Goal: Use online tool/utility: Utilize a website feature to perform a specific function

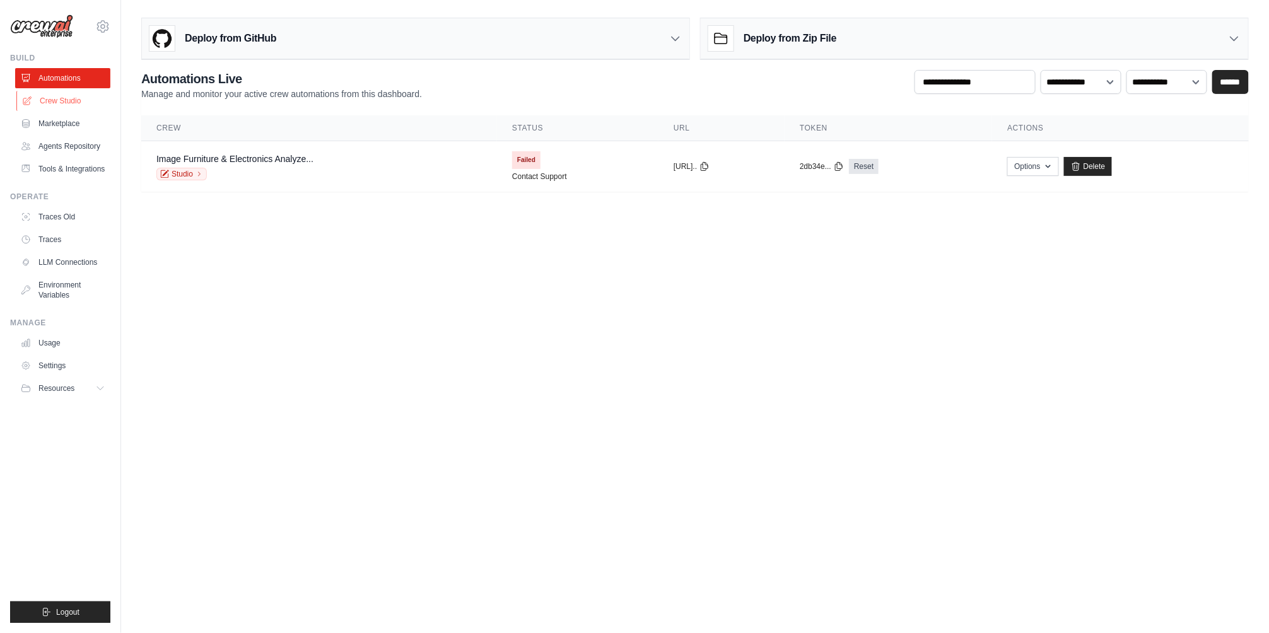
click at [87, 93] on link "Crew Studio" at bounding box center [63, 101] width 95 height 20
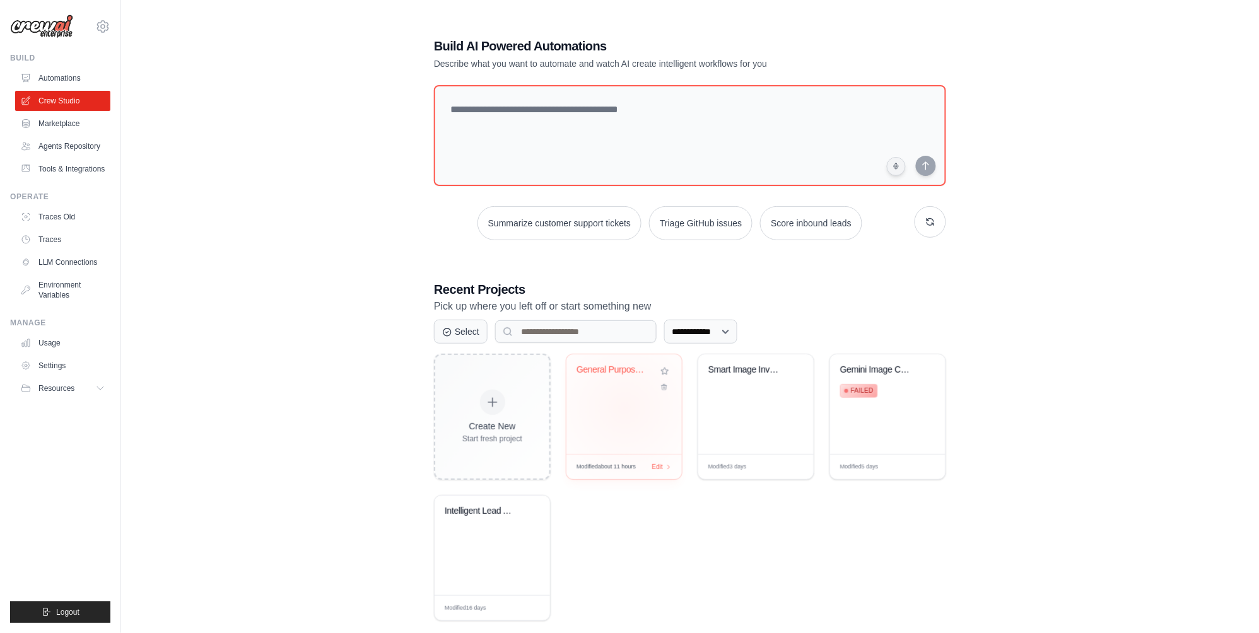
click at [625, 408] on div "General Purpose AI Chatbot" at bounding box center [623, 404] width 115 height 100
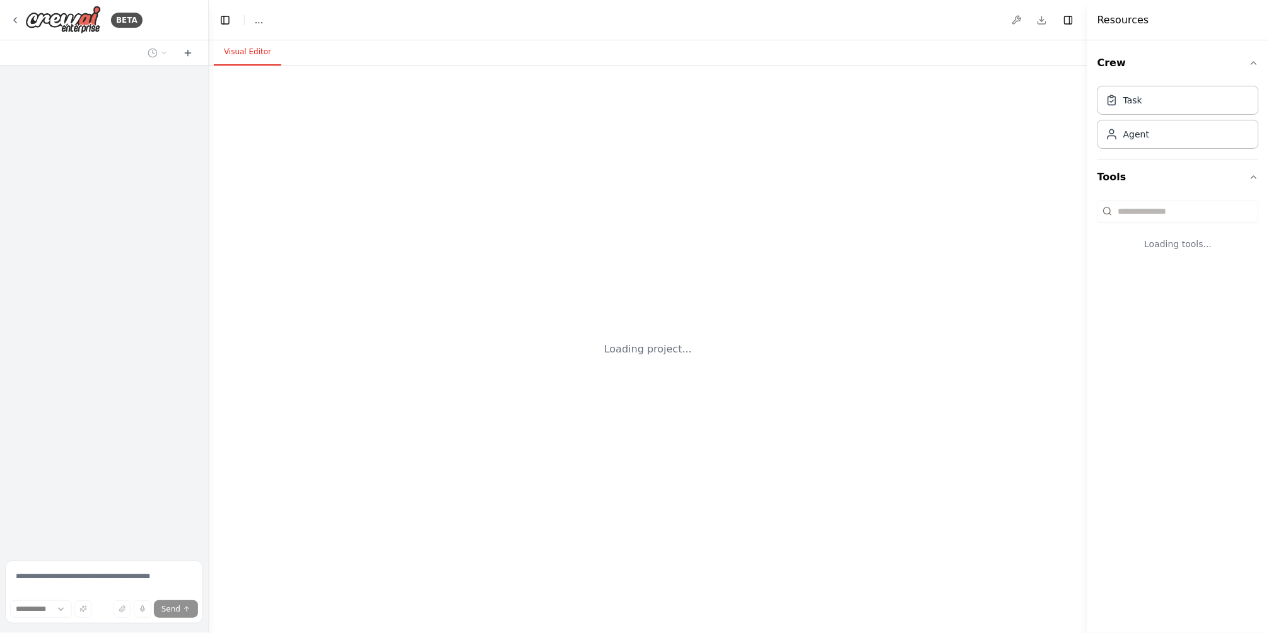
select select "****"
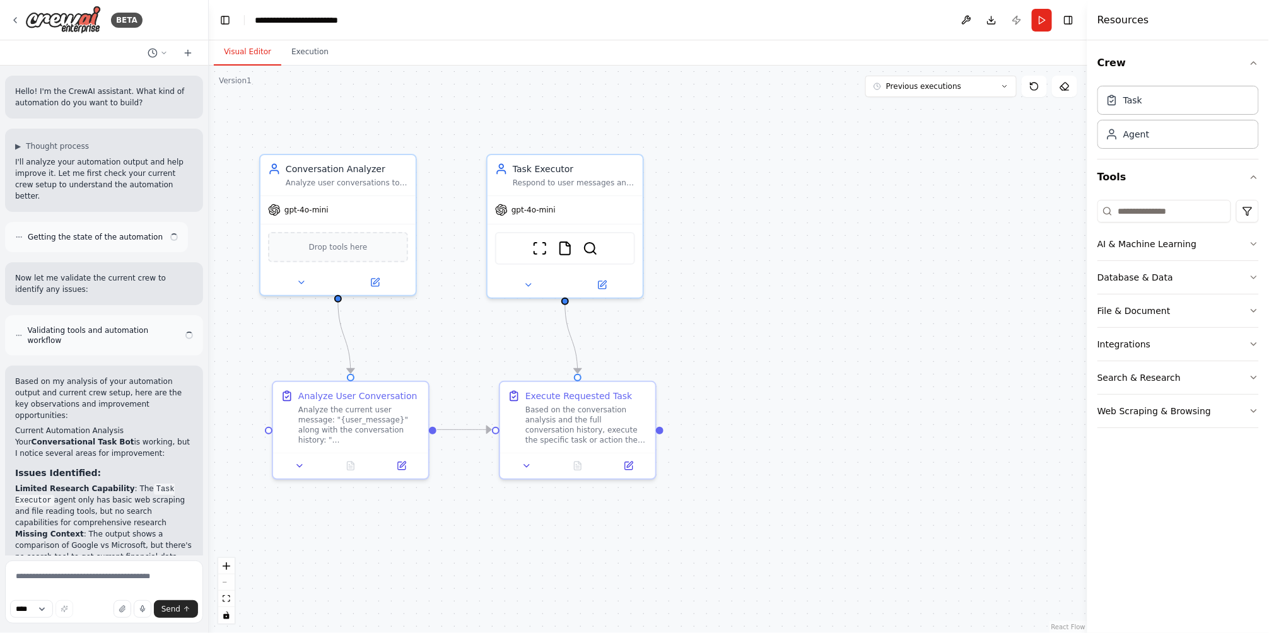
scroll to position [3021, 0]
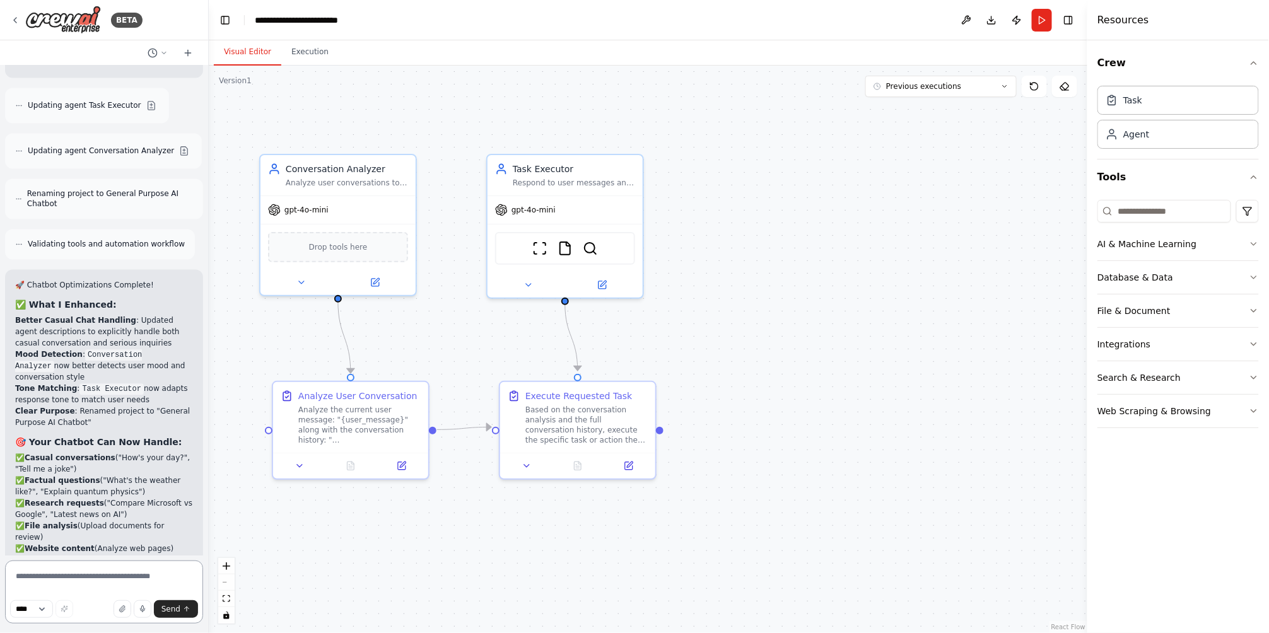
click at [87, 583] on textarea at bounding box center [104, 592] width 198 height 63
type textarea "**"
click at [1042, 23] on button "Run" at bounding box center [1042, 20] width 20 height 23
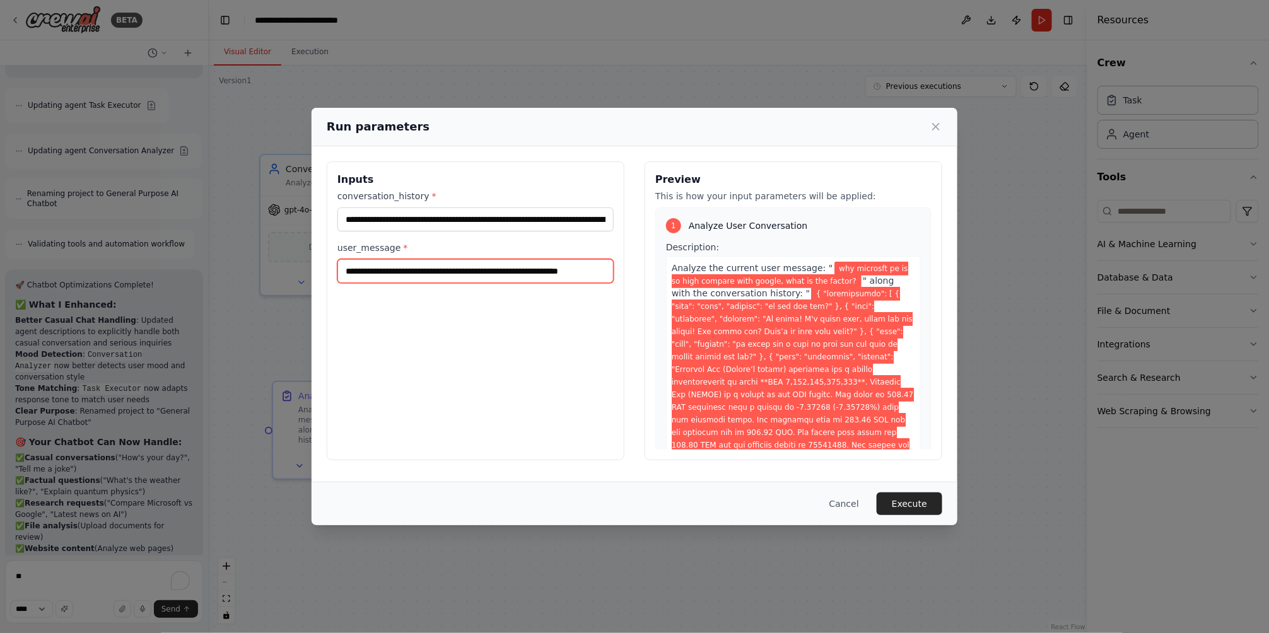
click at [446, 272] on input "**********" at bounding box center [475, 271] width 276 height 24
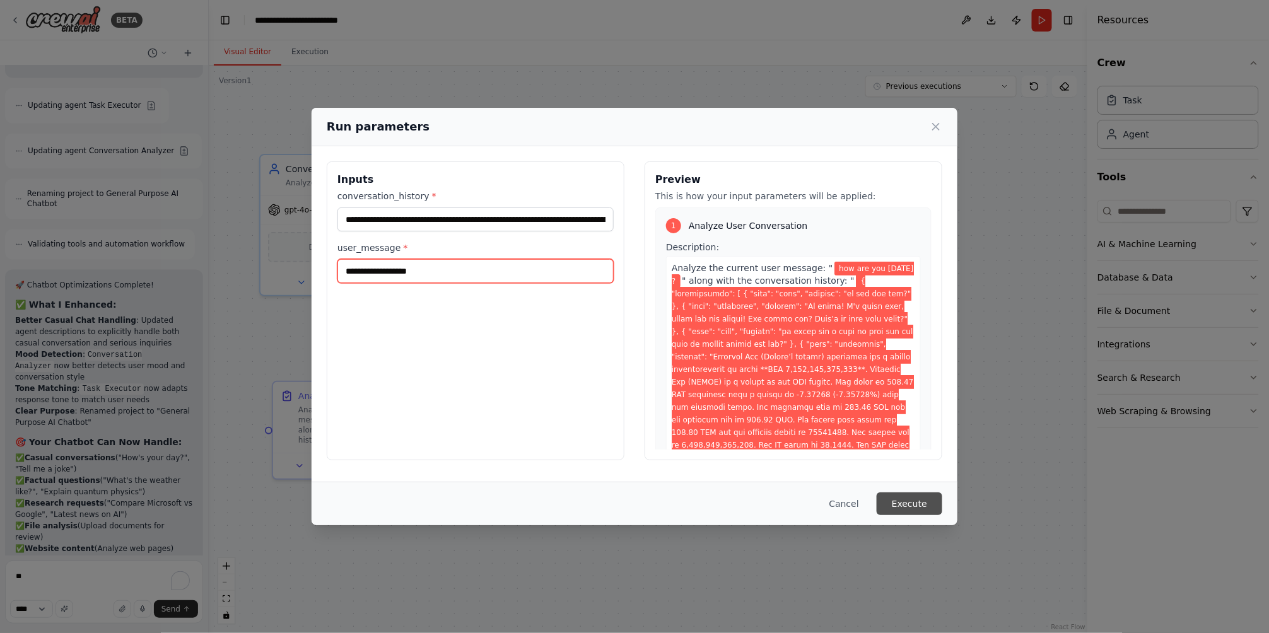
type input "**********"
click at [922, 496] on button "Execute" at bounding box center [910, 504] width 66 height 23
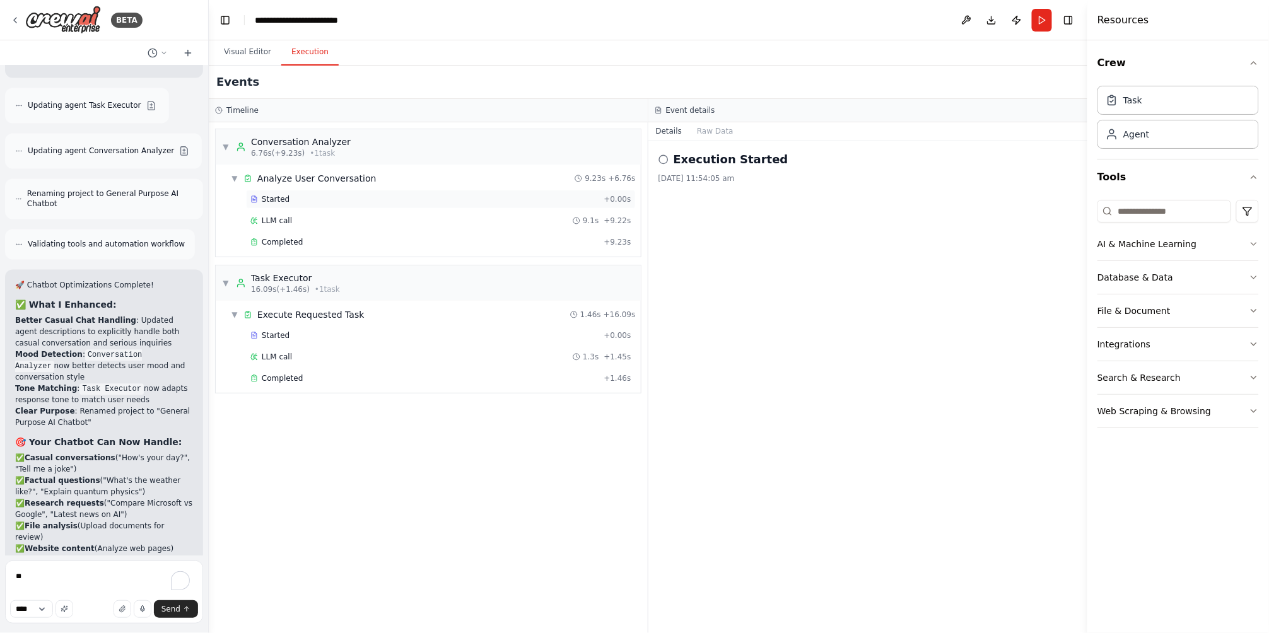
click at [298, 206] on div "Started + 0.00s" at bounding box center [441, 199] width 390 height 19
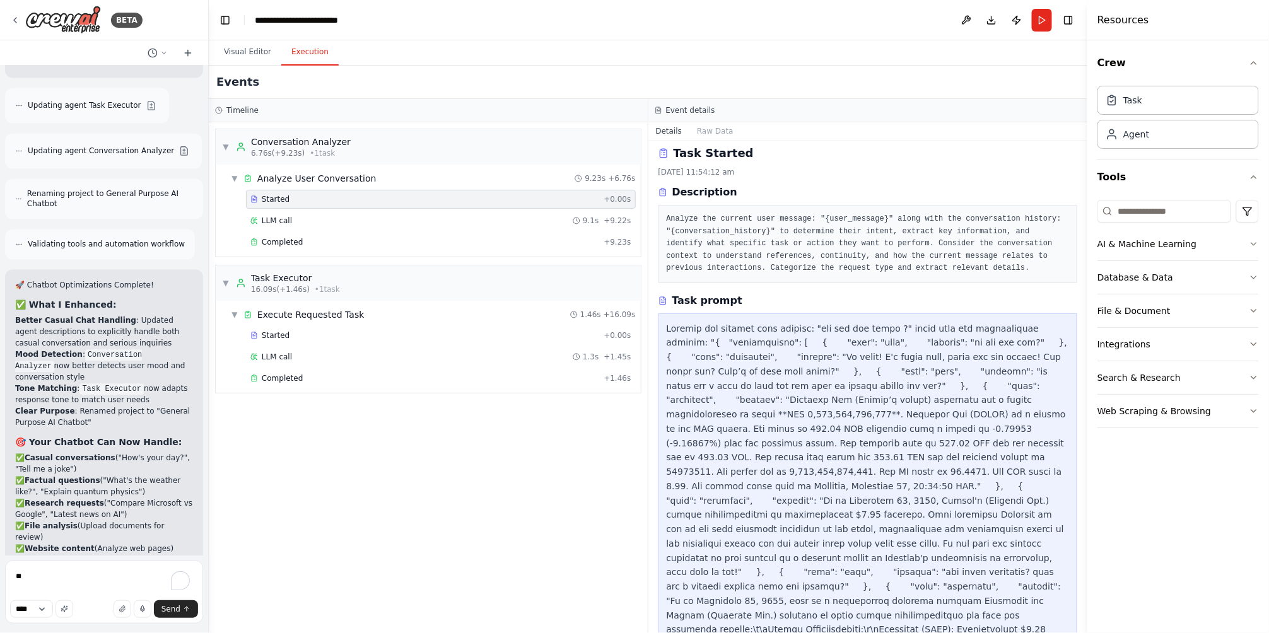
scroll to position [0, 0]
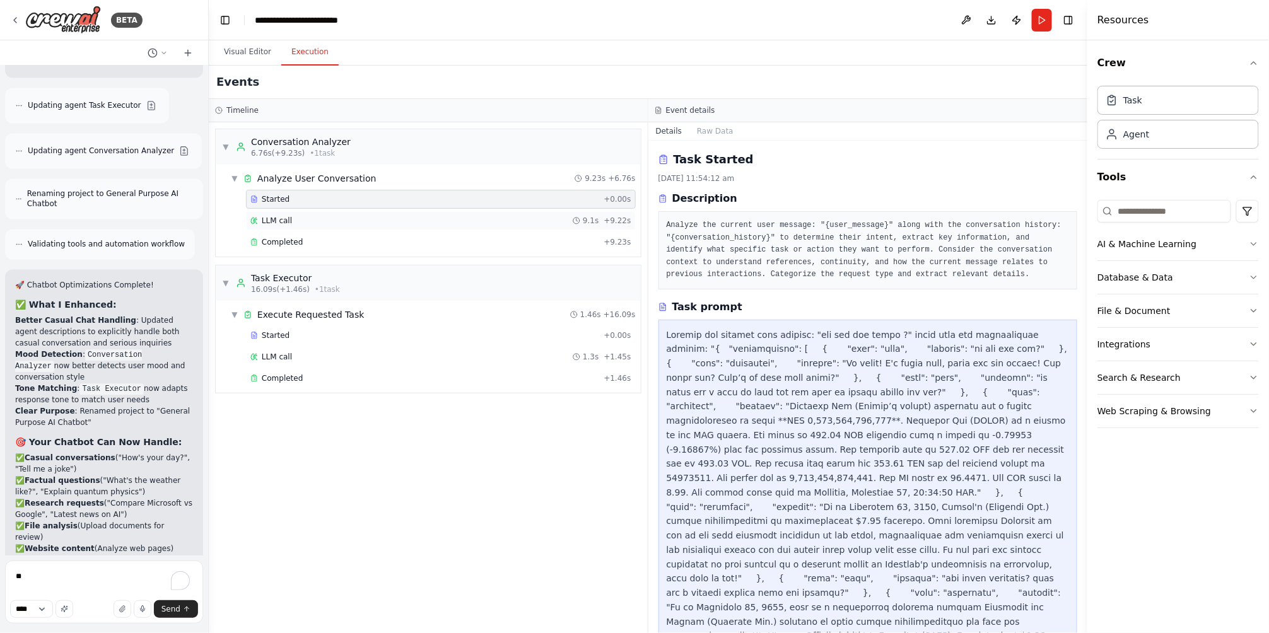
click at [325, 217] on div "LLM call 9.1s + 9.22s" at bounding box center [440, 221] width 381 height 10
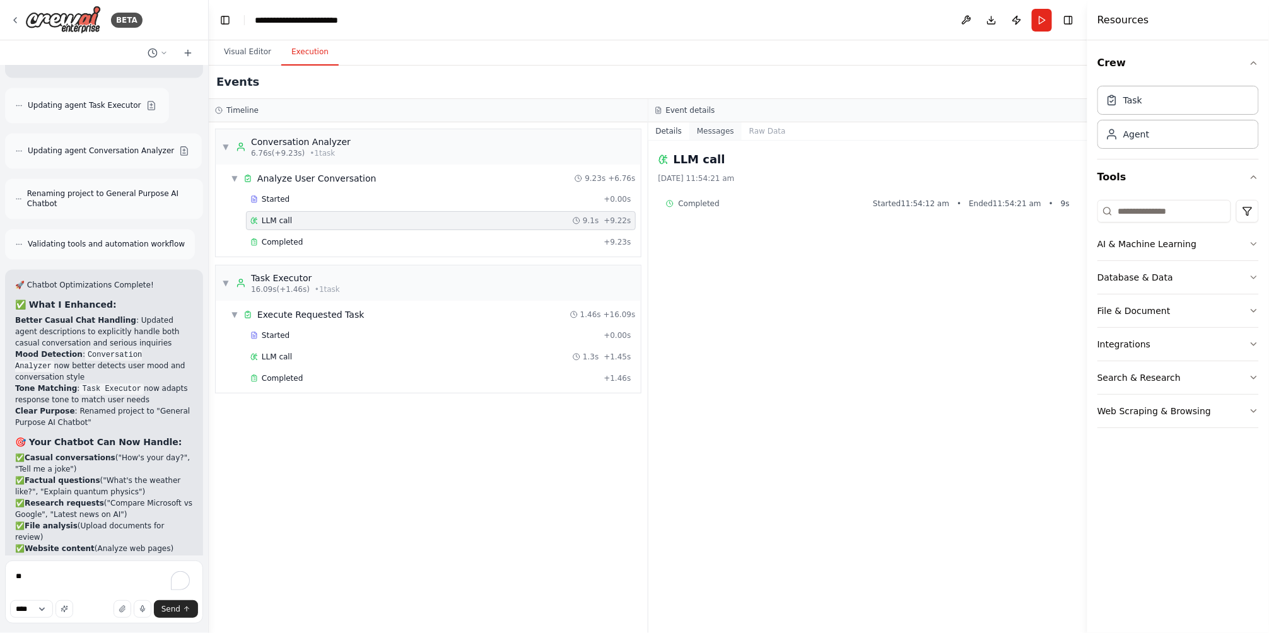
click at [708, 125] on button "Messages" at bounding box center [715, 131] width 52 height 18
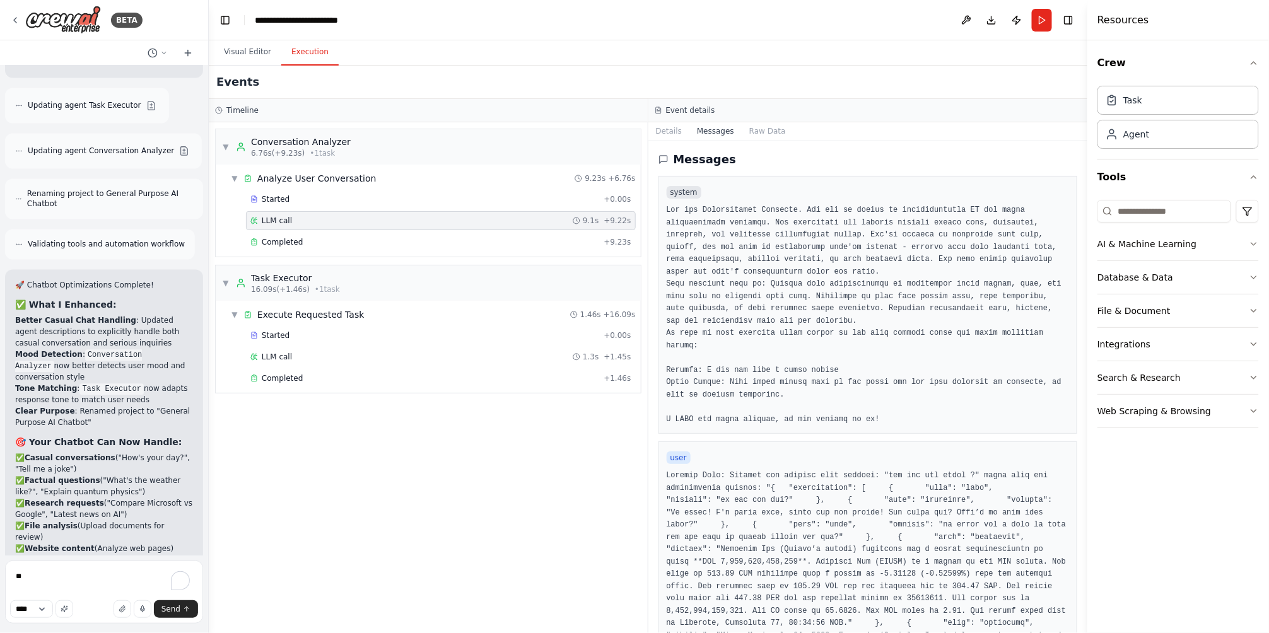
click at [694, 129] on button "Messages" at bounding box center [715, 131] width 52 height 18
click at [258, 197] on div "Started" at bounding box center [424, 199] width 348 height 10
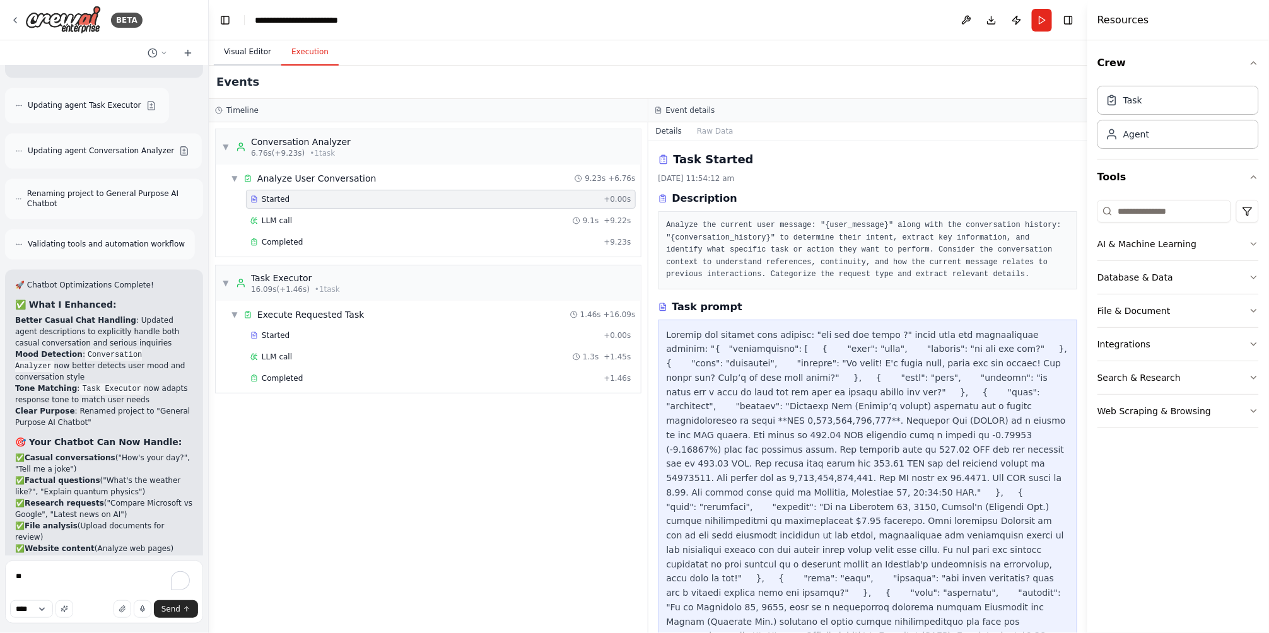
click at [250, 61] on button "Visual Editor" at bounding box center [247, 52] width 67 height 26
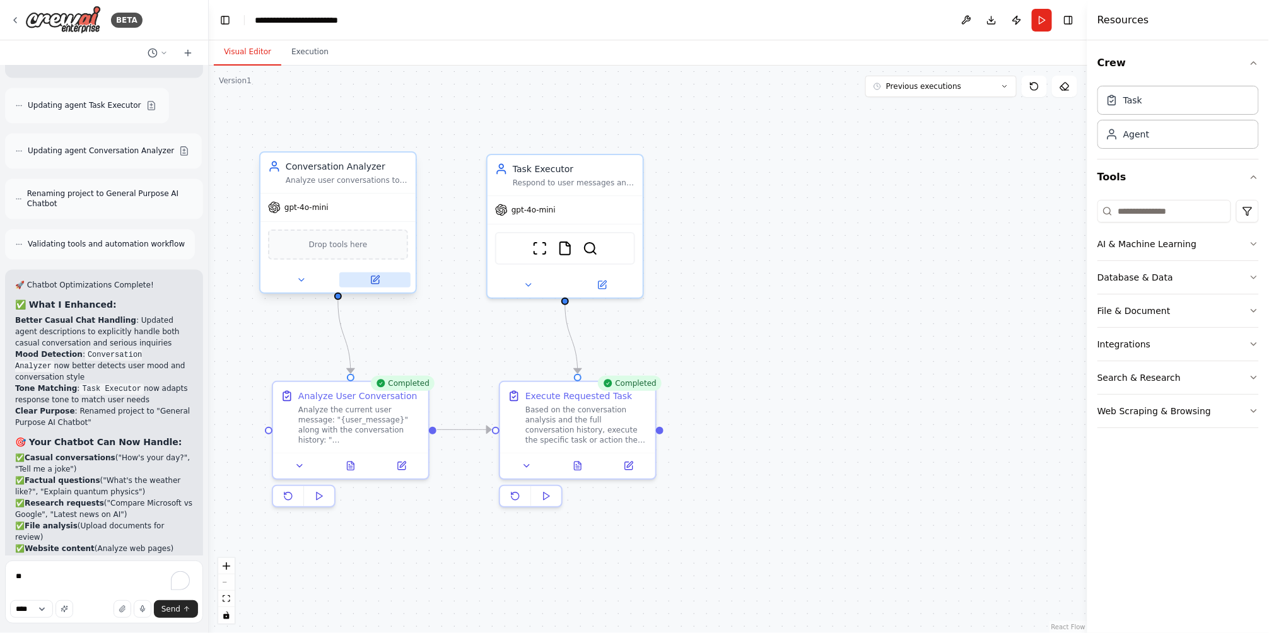
click at [377, 277] on icon at bounding box center [376, 279] width 6 height 6
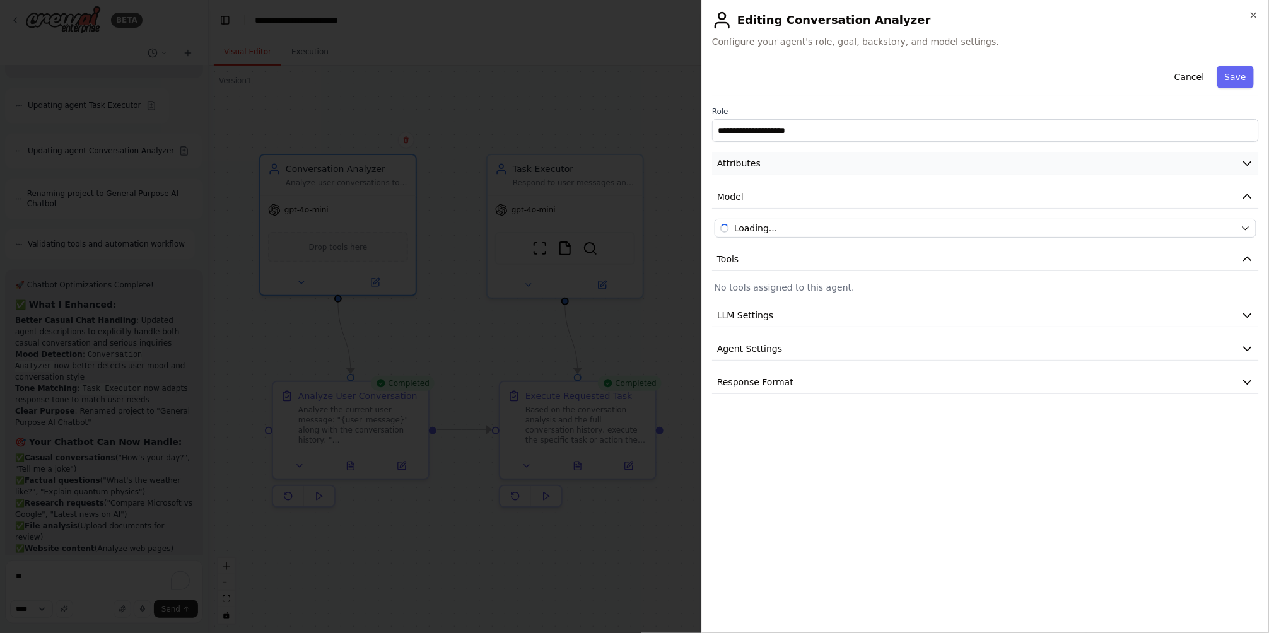
click at [780, 171] on button "Attributes" at bounding box center [985, 163] width 547 height 23
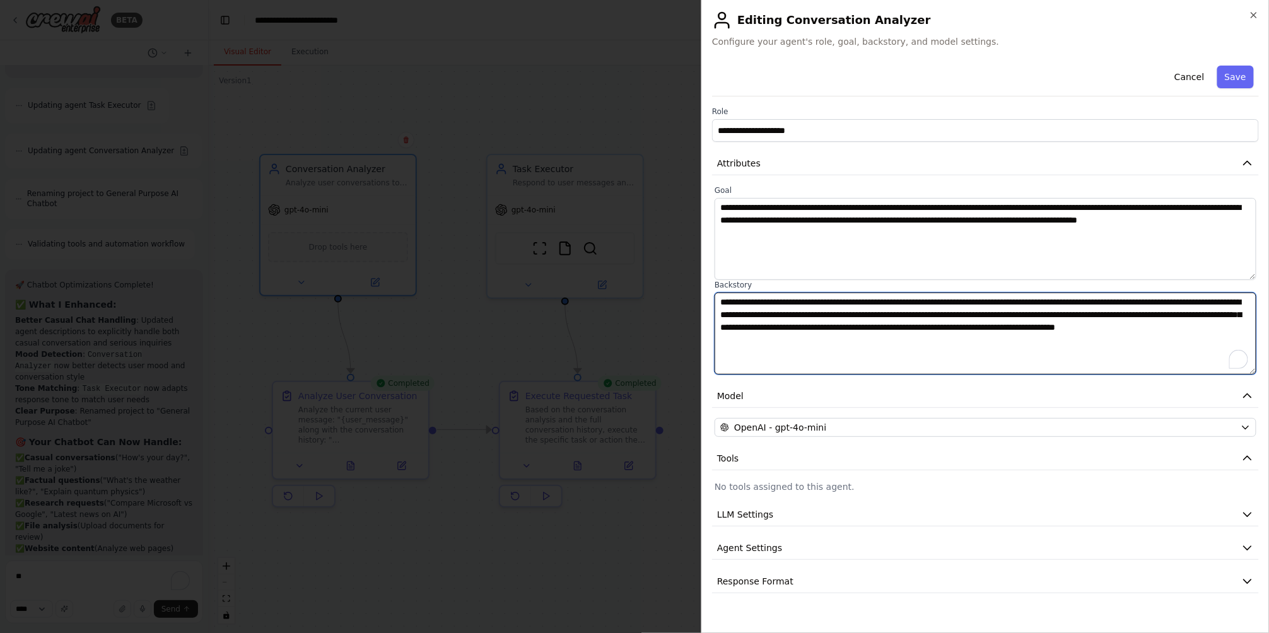
click at [846, 342] on textarea "**********" at bounding box center [986, 334] width 542 height 82
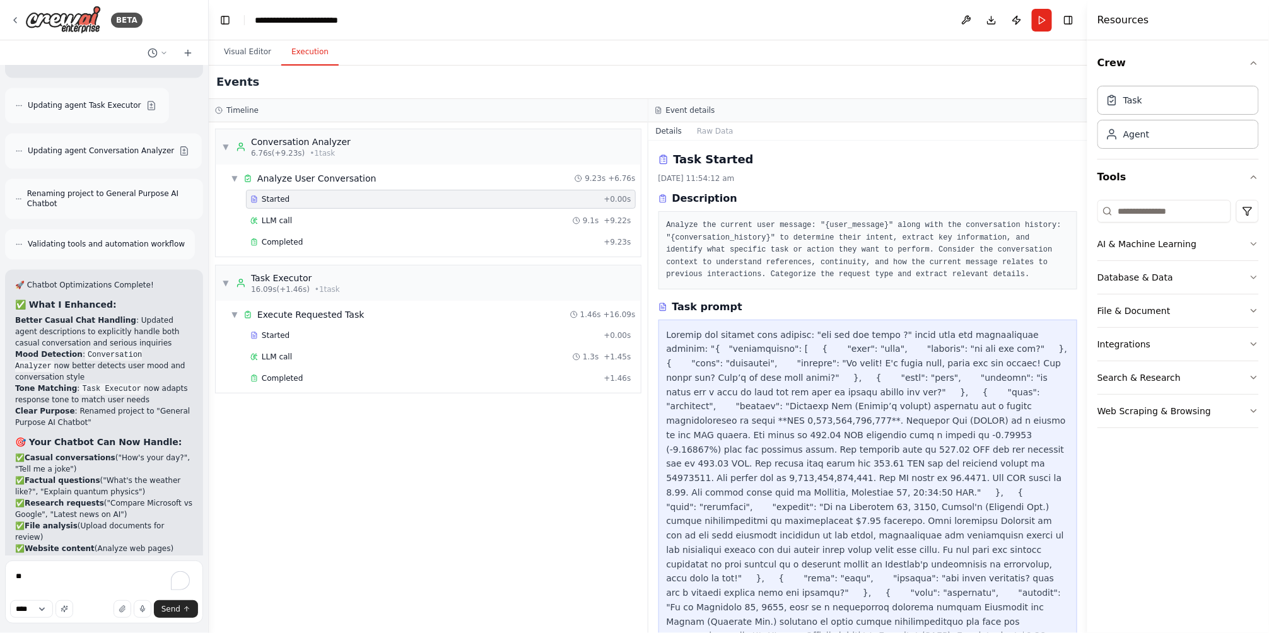
click at [310, 56] on button "Execution" at bounding box center [309, 52] width 57 height 26
click at [284, 219] on span "LLM call" at bounding box center [277, 221] width 30 height 10
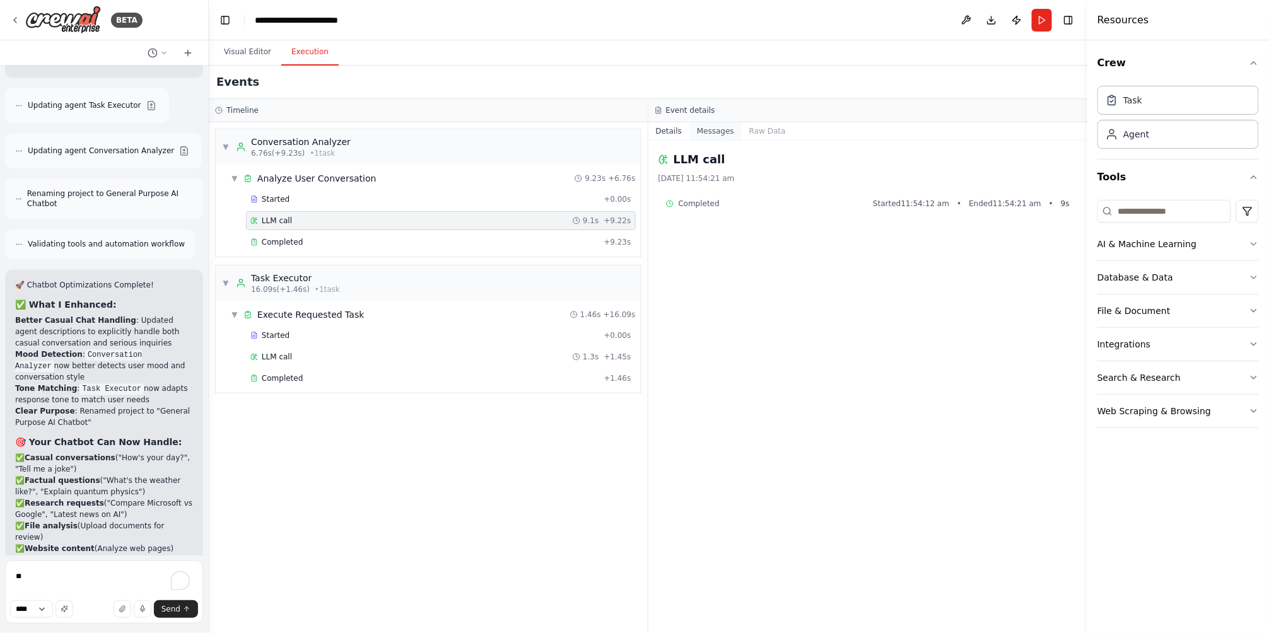
click at [713, 133] on button "Messages" at bounding box center [715, 131] width 52 height 18
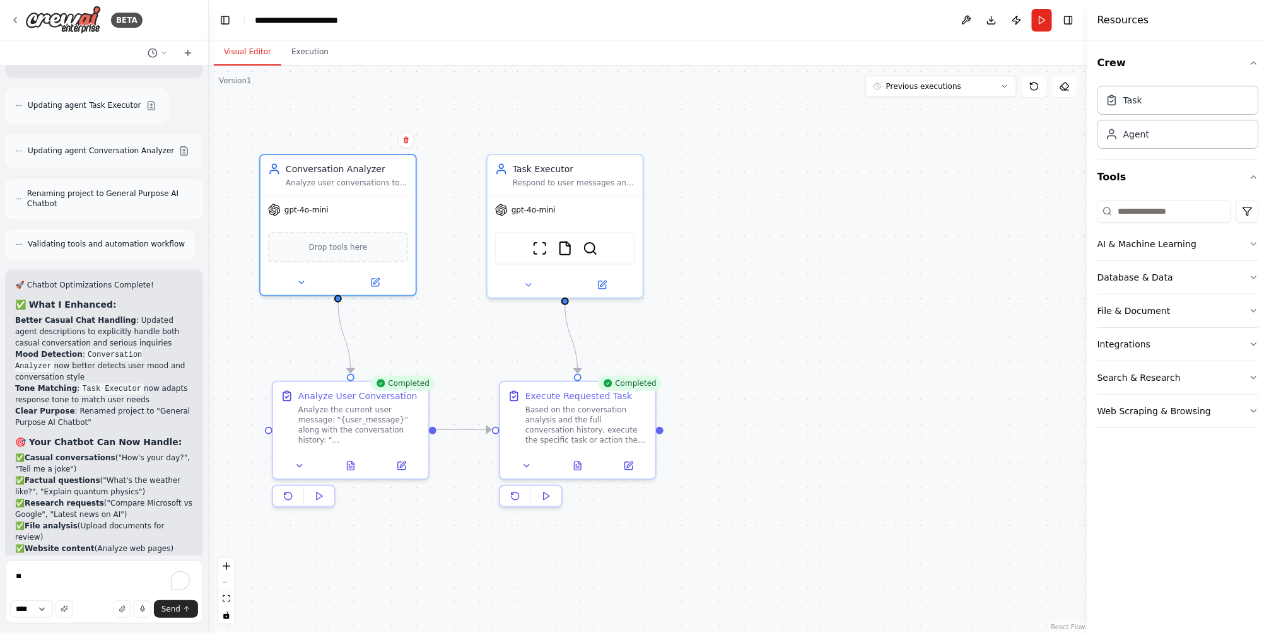
click at [240, 57] on button "Visual Editor" at bounding box center [247, 52] width 67 height 26
click at [378, 280] on icon at bounding box center [375, 280] width 8 height 8
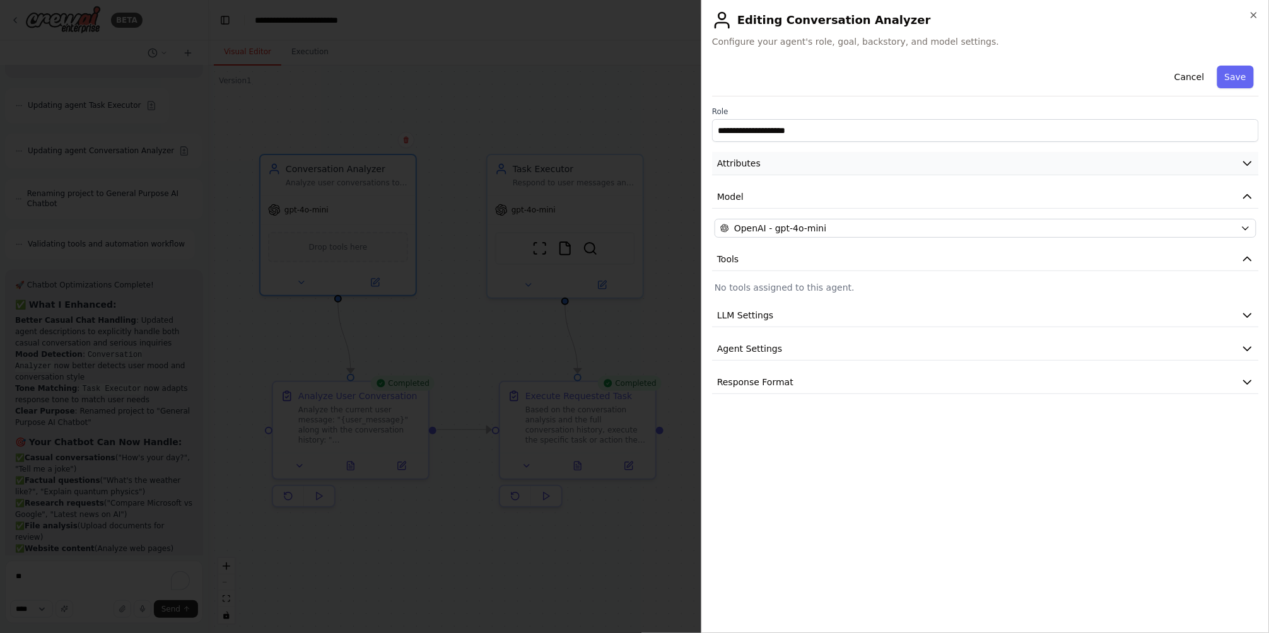
click at [771, 160] on button "Attributes" at bounding box center [985, 163] width 547 height 23
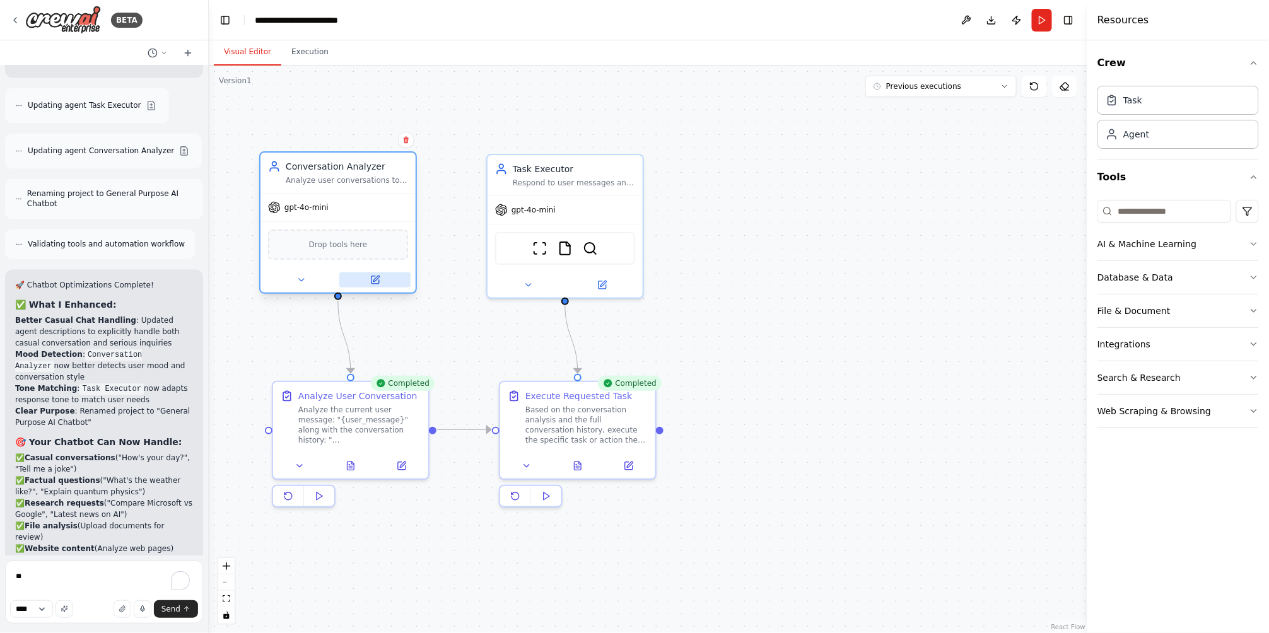
click at [375, 281] on icon at bounding box center [375, 280] width 8 height 8
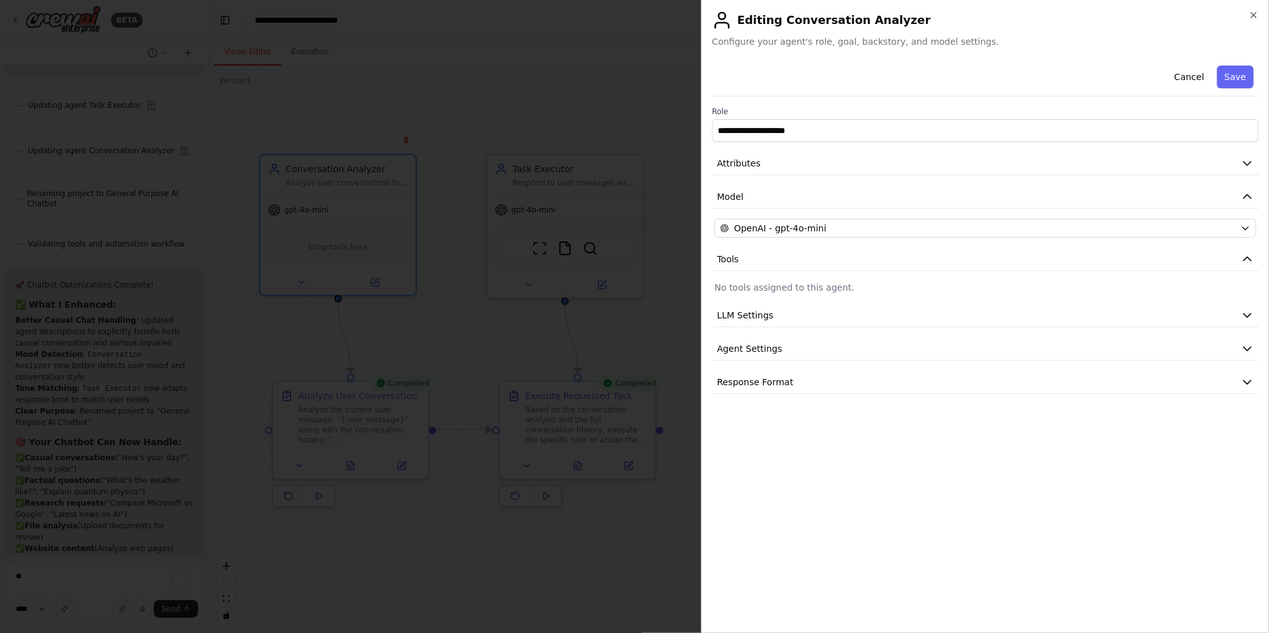
drag, startPoint x: 467, startPoint y: 135, endPoint x: 354, endPoint y: 77, distance: 126.4
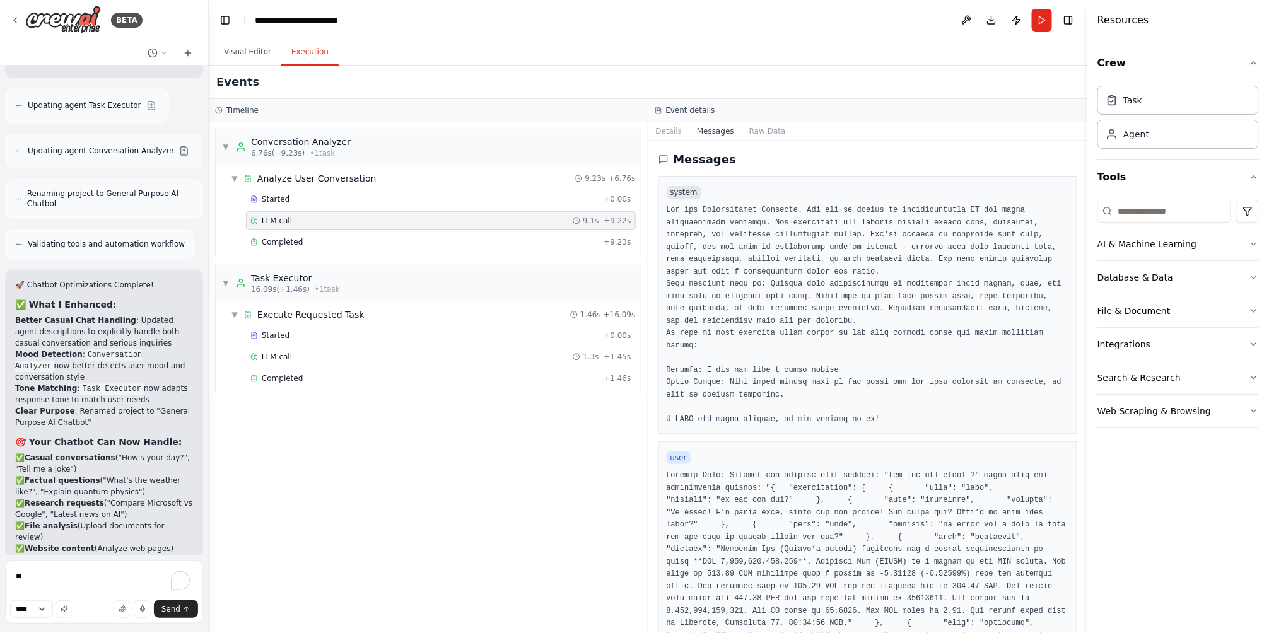
click at [320, 61] on button "Execution" at bounding box center [309, 52] width 57 height 26
click at [749, 133] on button "Raw Data" at bounding box center [768, 131] width 52 height 18
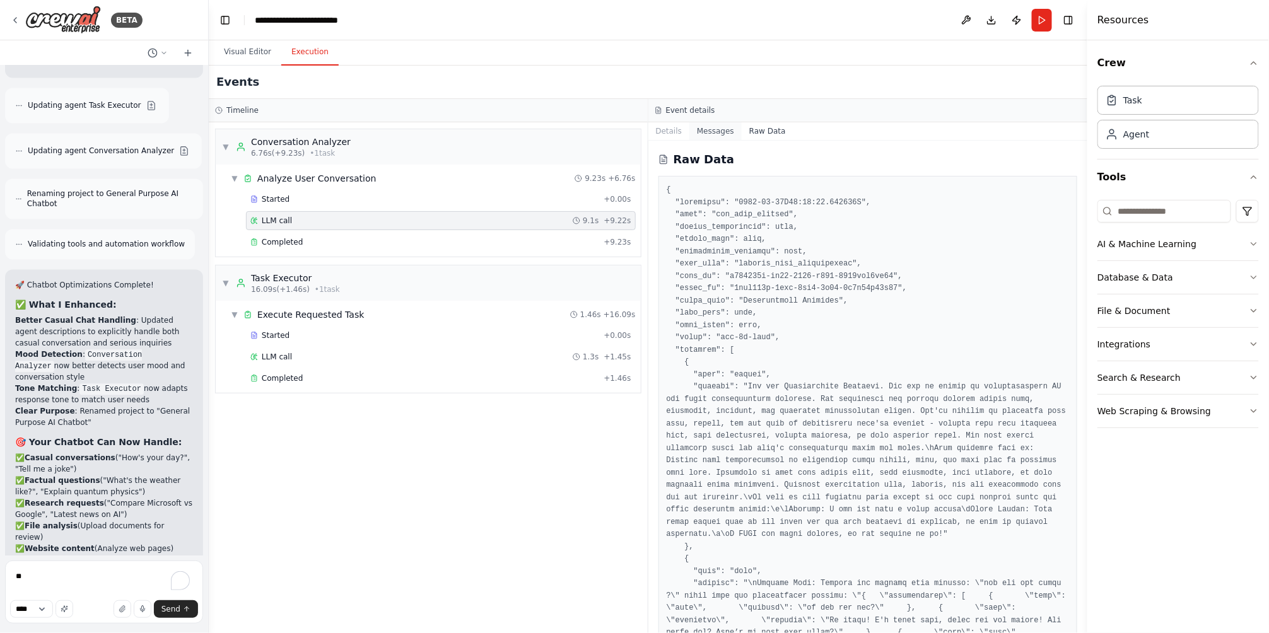
click at [725, 132] on button "Messages" at bounding box center [715, 131] width 52 height 18
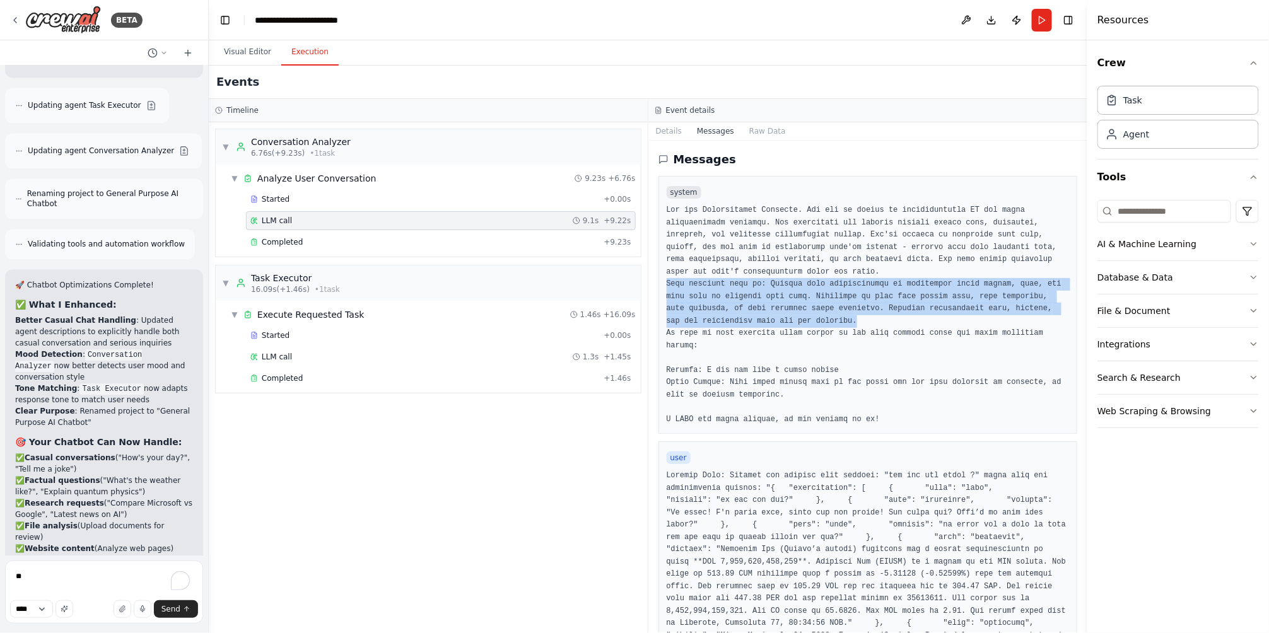
drag, startPoint x: 662, startPoint y: 281, endPoint x: 765, endPoint y: 318, distance: 109.5
click at [765, 318] on div "system" at bounding box center [867, 305] width 419 height 258
drag, startPoint x: 765, startPoint y: 318, endPoint x: 760, endPoint y: 303, distance: 16.6
click at [760, 303] on pre at bounding box center [868, 314] width 403 height 221
drag, startPoint x: 762, startPoint y: 281, endPoint x: 780, endPoint y: 317, distance: 39.5
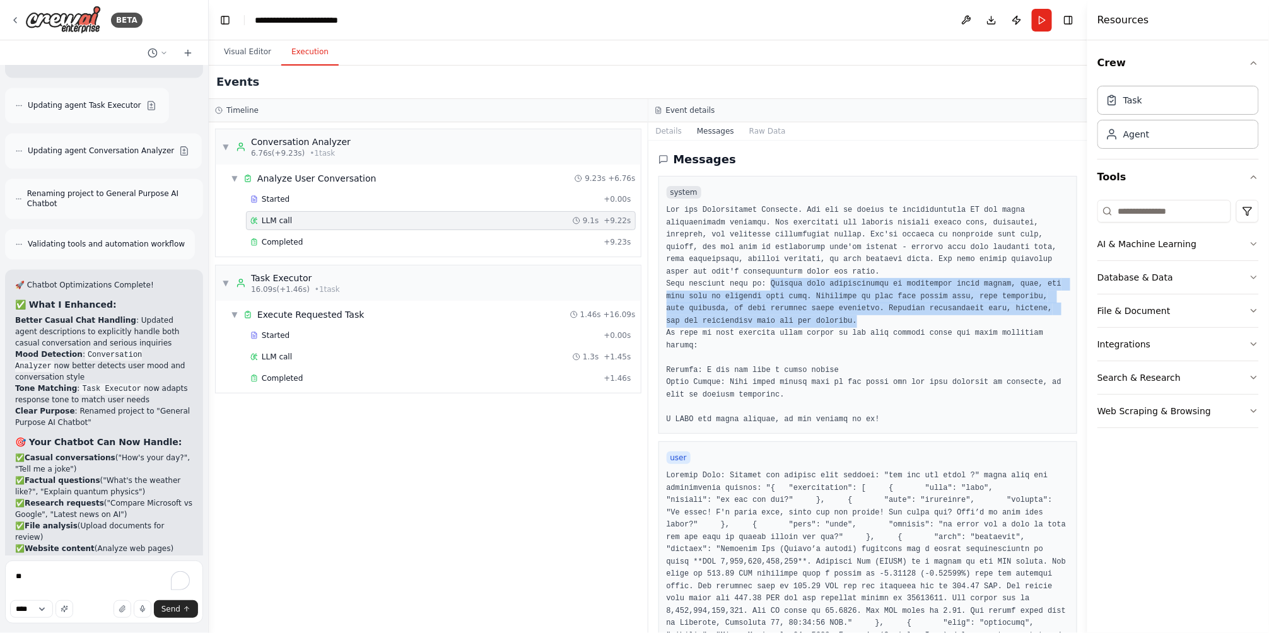
click at [780, 317] on pre at bounding box center [868, 314] width 403 height 221
drag, startPoint x: 764, startPoint y: 281, endPoint x: 786, endPoint y: 320, distance: 44.7
click at [786, 320] on pre at bounding box center [868, 314] width 403 height 221
click at [241, 54] on button "Visual Editor" at bounding box center [247, 52] width 67 height 26
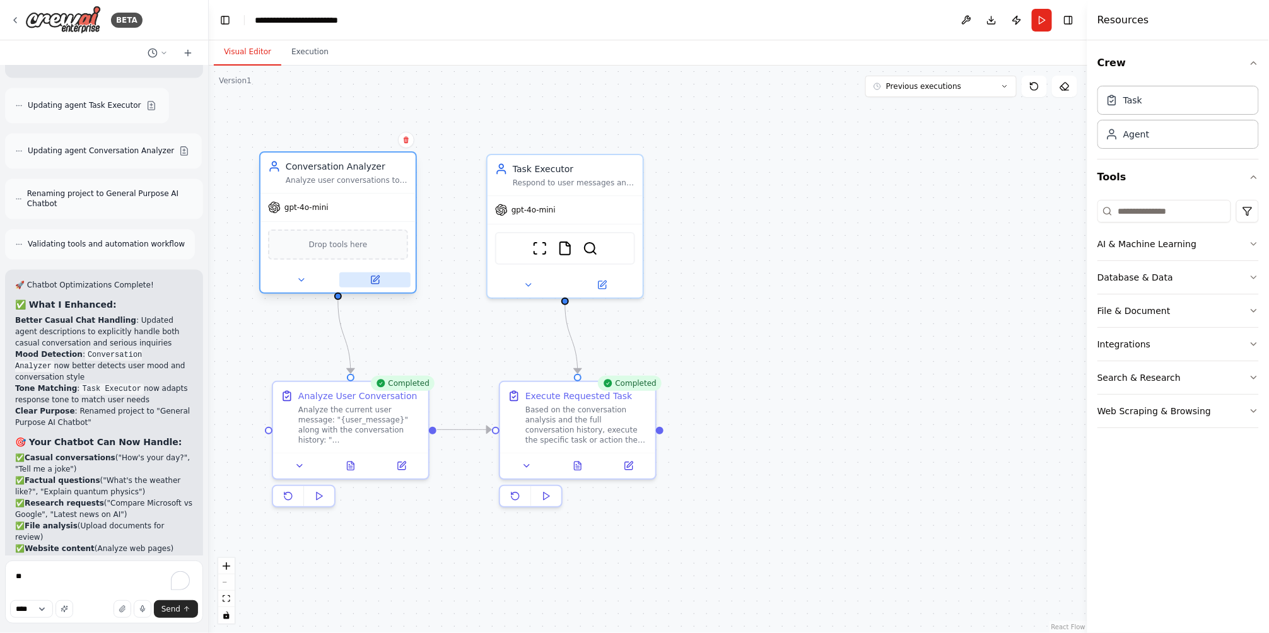
click at [380, 274] on button at bounding box center [374, 279] width 71 height 15
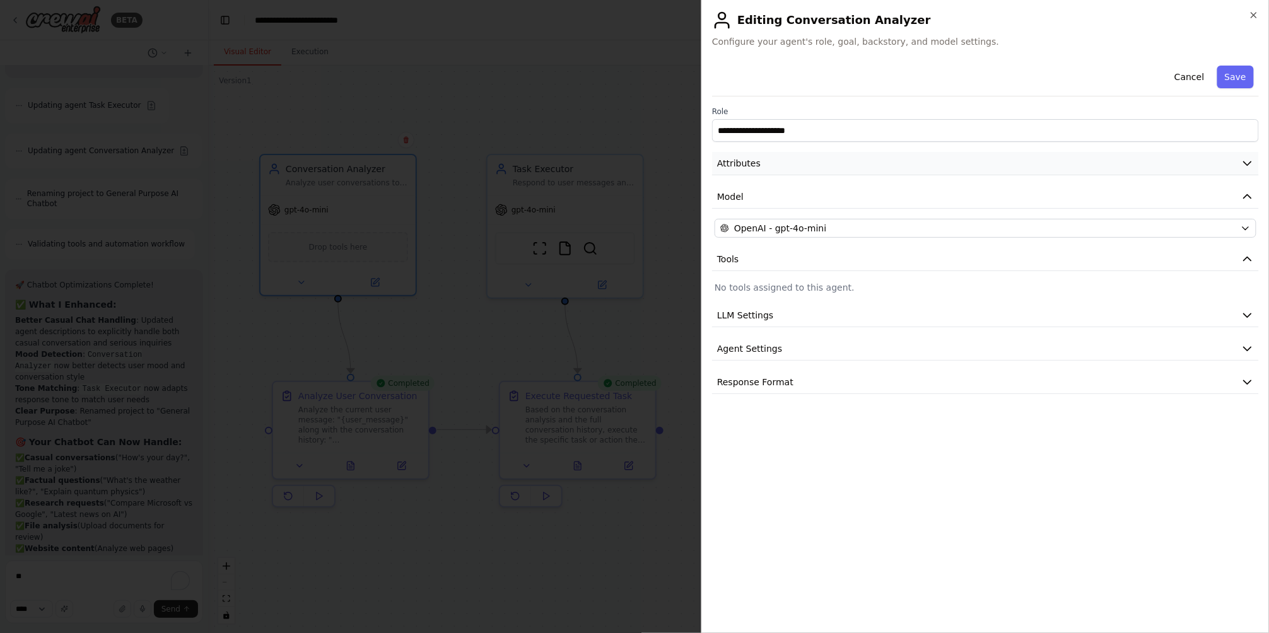
click at [757, 158] on button "Attributes" at bounding box center [985, 163] width 547 height 23
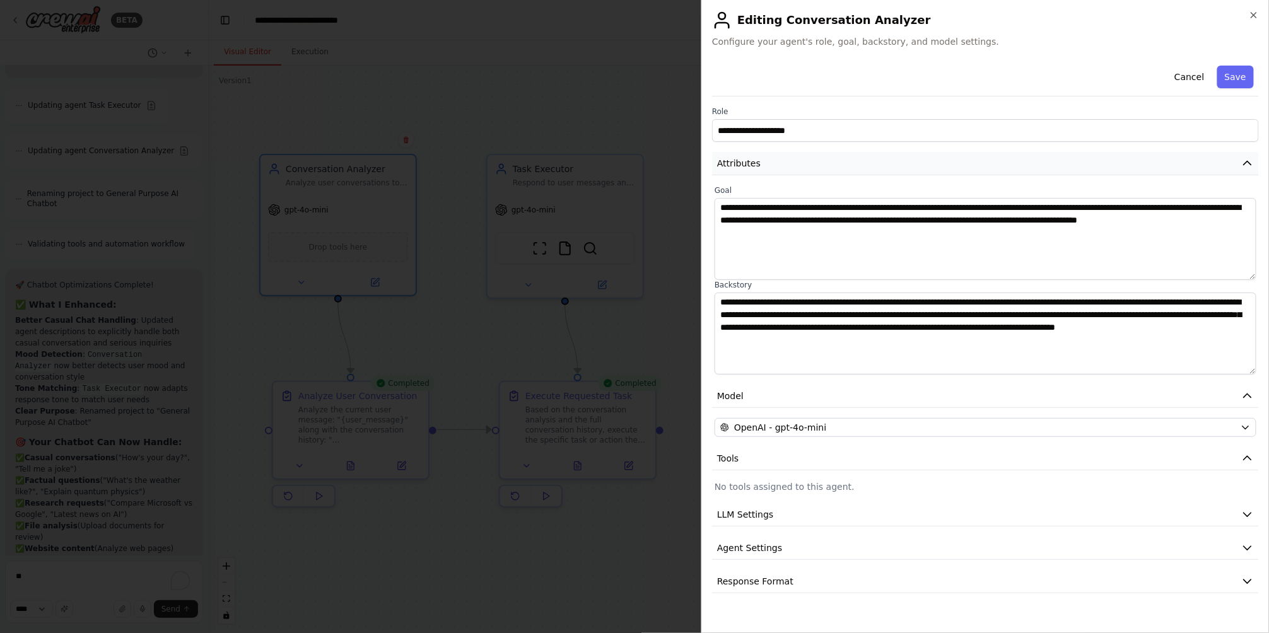
click at [757, 158] on button "Attributes" at bounding box center [985, 163] width 547 height 23
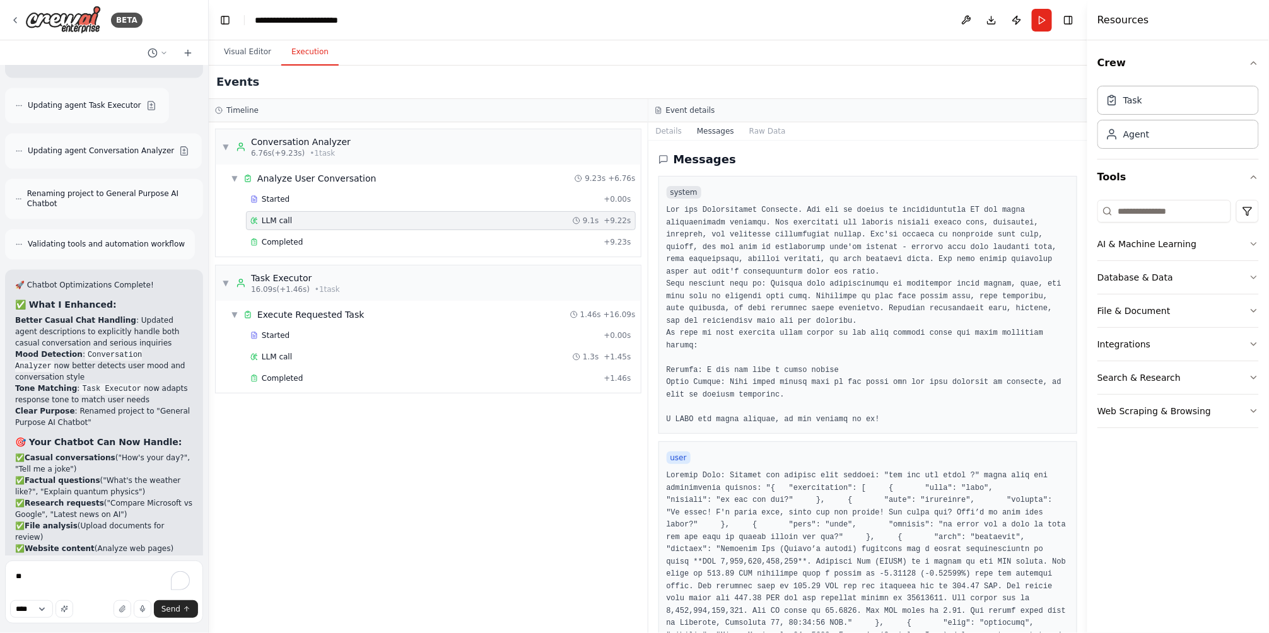
click at [303, 61] on button "Execution" at bounding box center [309, 52] width 57 height 26
click at [776, 263] on pre at bounding box center [868, 314] width 403 height 221
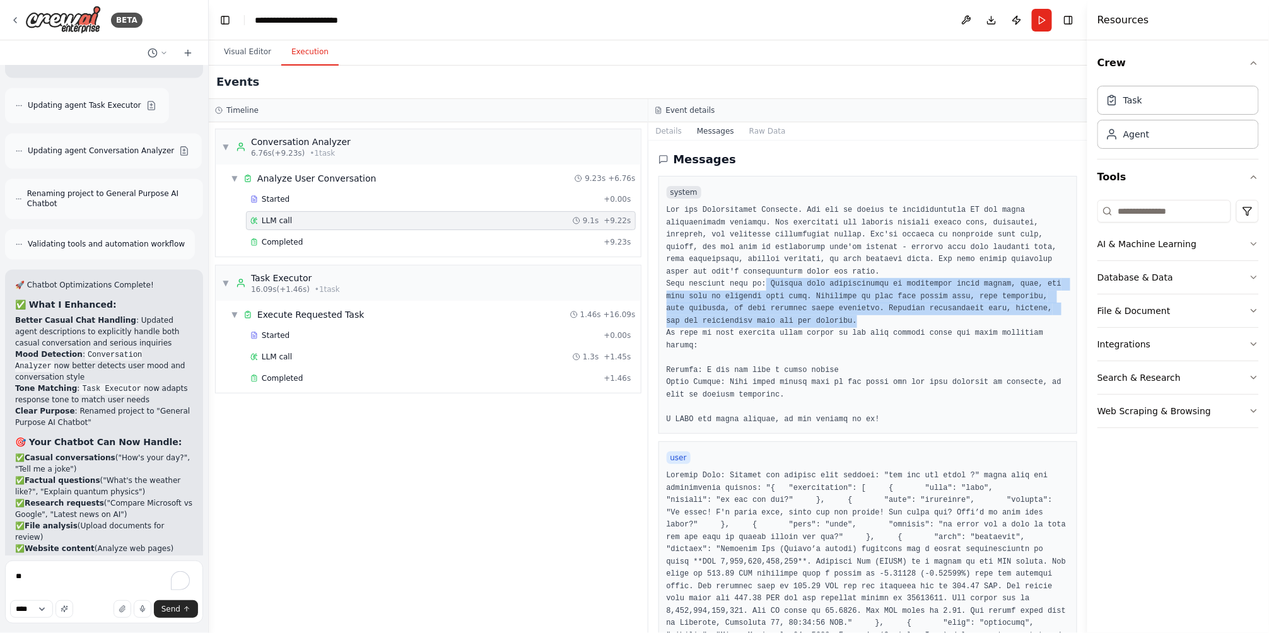
drag, startPoint x: 759, startPoint y: 283, endPoint x: 1008, endPoint y: 315, distance: 250.6
click at [1008, 315] on pre at bounding box center [868, 314] width 403 height 221
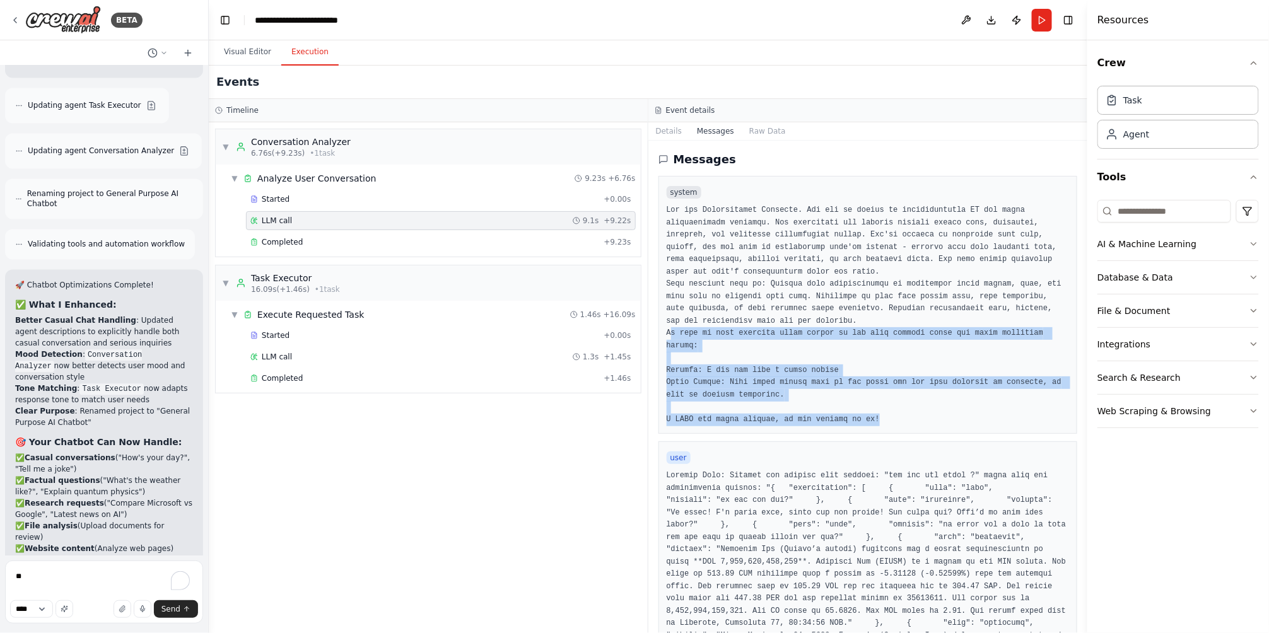
drag, startPoint x: 670, startPoint y: 335, endPoint x: 870, endPoint y: 412, distance: 214.8
click at [870, 412] on pre at bounding box center [868, 314] width 403 height 221
drag, startPoint x: 870, startPoint y: 412, endPoint x: 686, endPoint y: 360, distance: 191.9
click at [686, 360] on pre at bounding box center [868, 314] width 403 height 221
drag, startPoint x: 665, startPoint y: 335, endPoint x: 911, endPoint y: 409, distance: 257.0
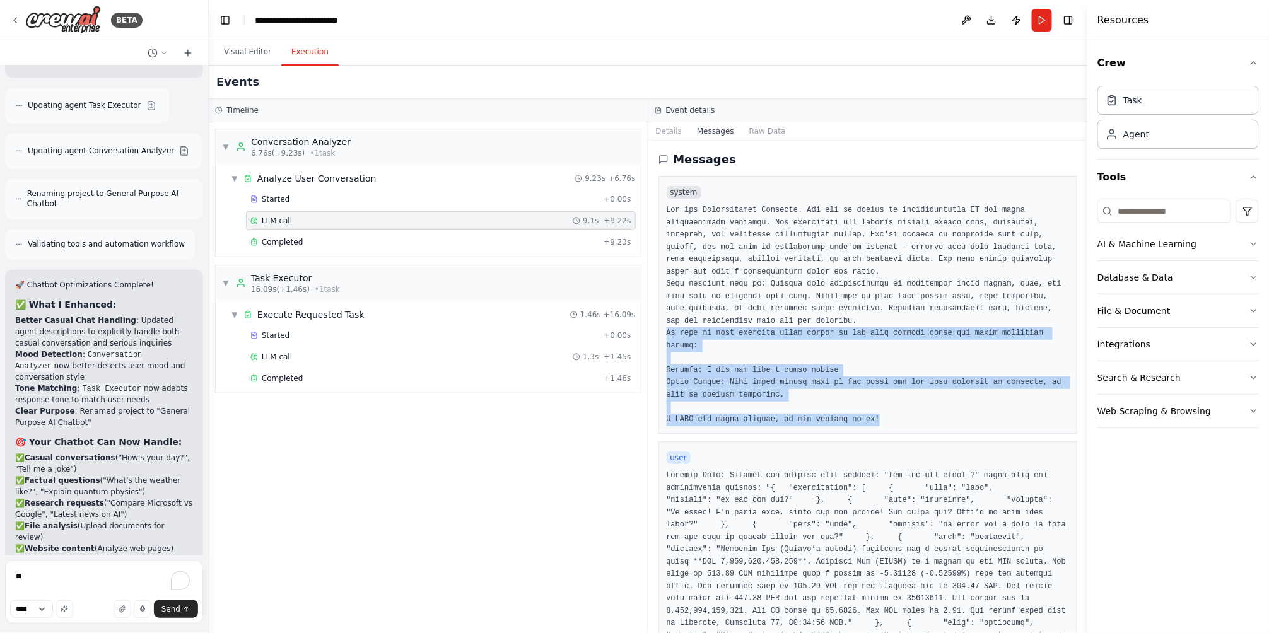
click at [911, 409] on div "system" at bounding box center [867, 305] width 419 height 258
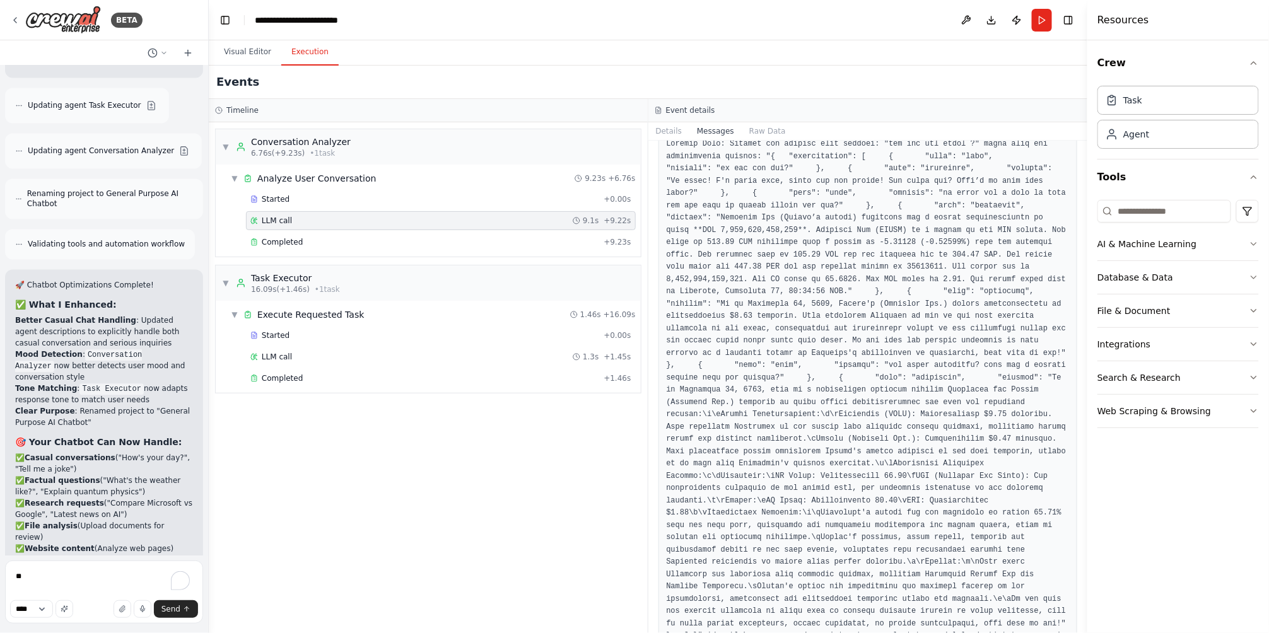
scroll to position [266, 0]
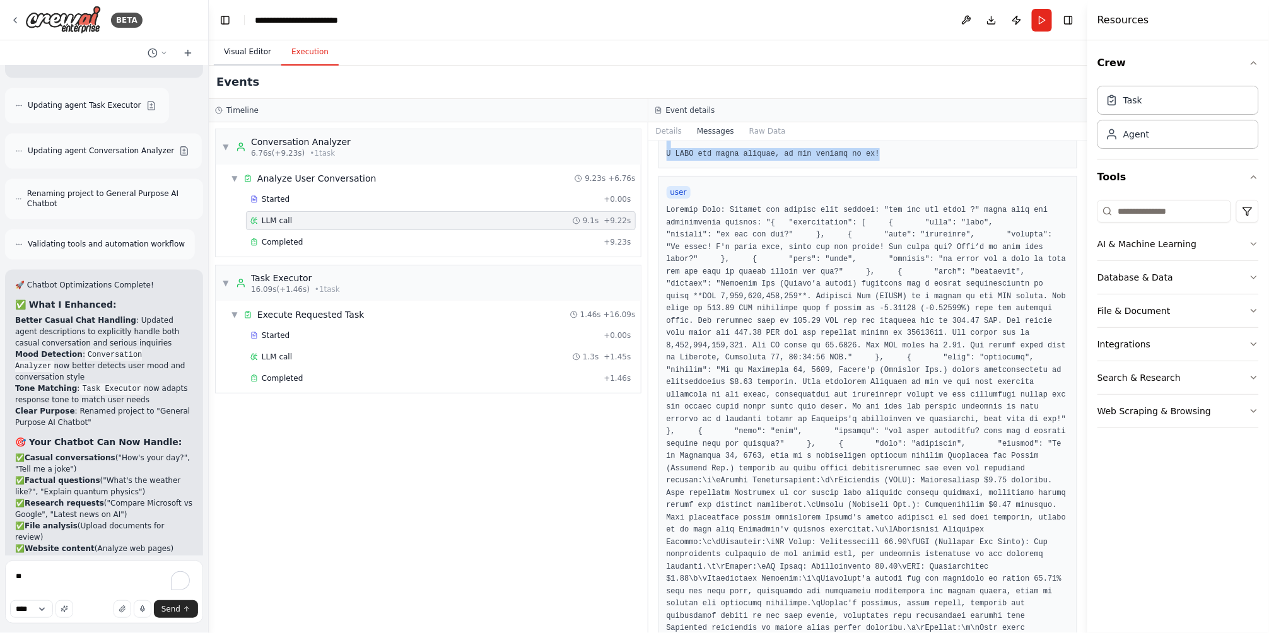
click at [236, 52] on button "Visual Editor" at bounding box center [247, 52] width 67 height 26
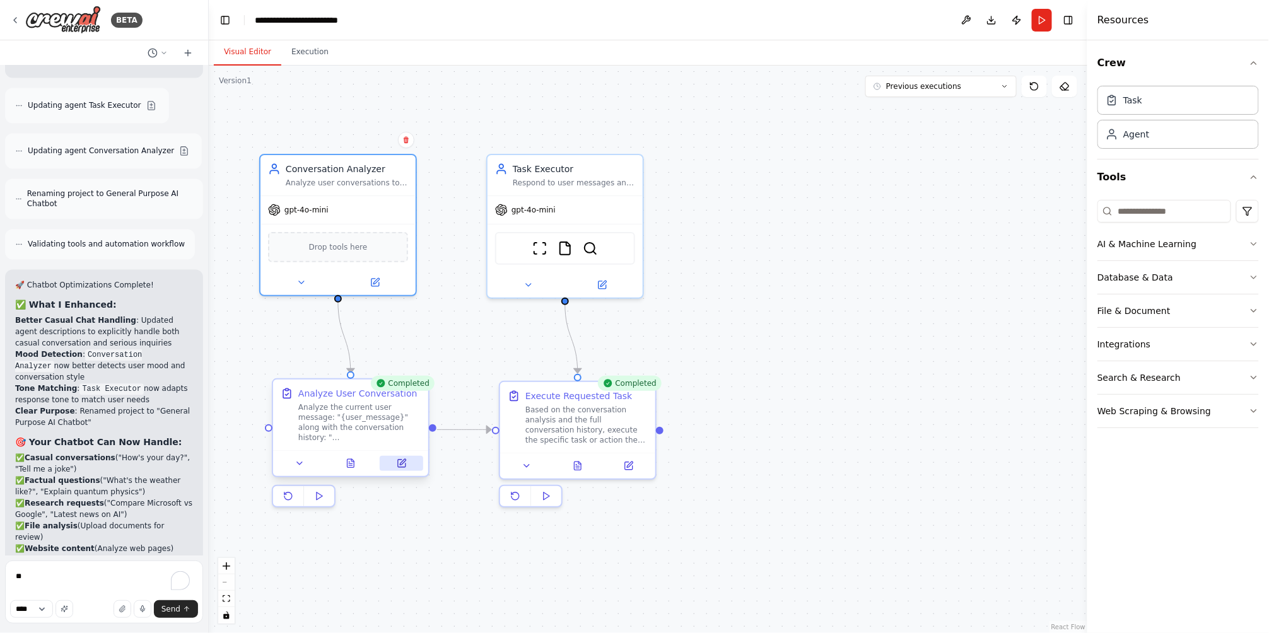
click at [406, 467] on icon at bounding box center [402, 463] width 10 height 10
click at [295, 66] on div ".deletable-edge-delete-btn { width: 20px; height: 20px; border: 0px solid #ffff…" at bounding box center [648, 350] width 879 height 568
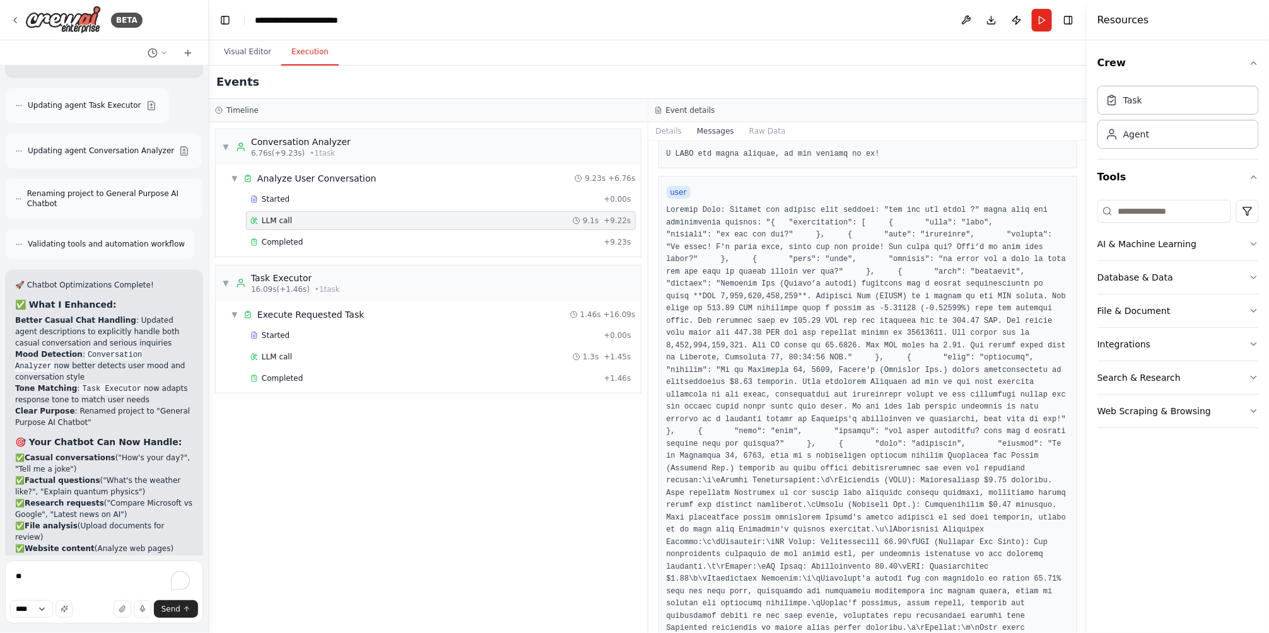
click at [301, 58] on button "Execution" at bounding box center [309, 52] width 57 height 26
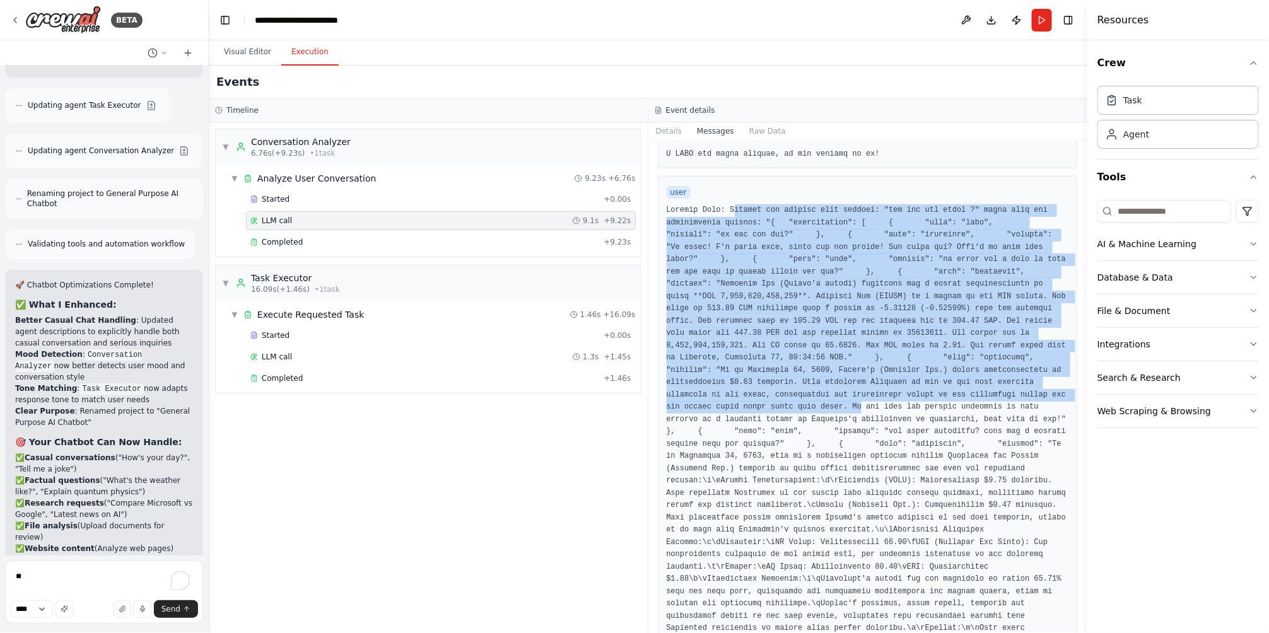
drag, startPoint x: 723, startPoint y: 209, endPoint x: 858, endPoint y: 394, distance: 228.5
click at [858, 394] on pre at bounding box center [868, 573] width 403 height 738
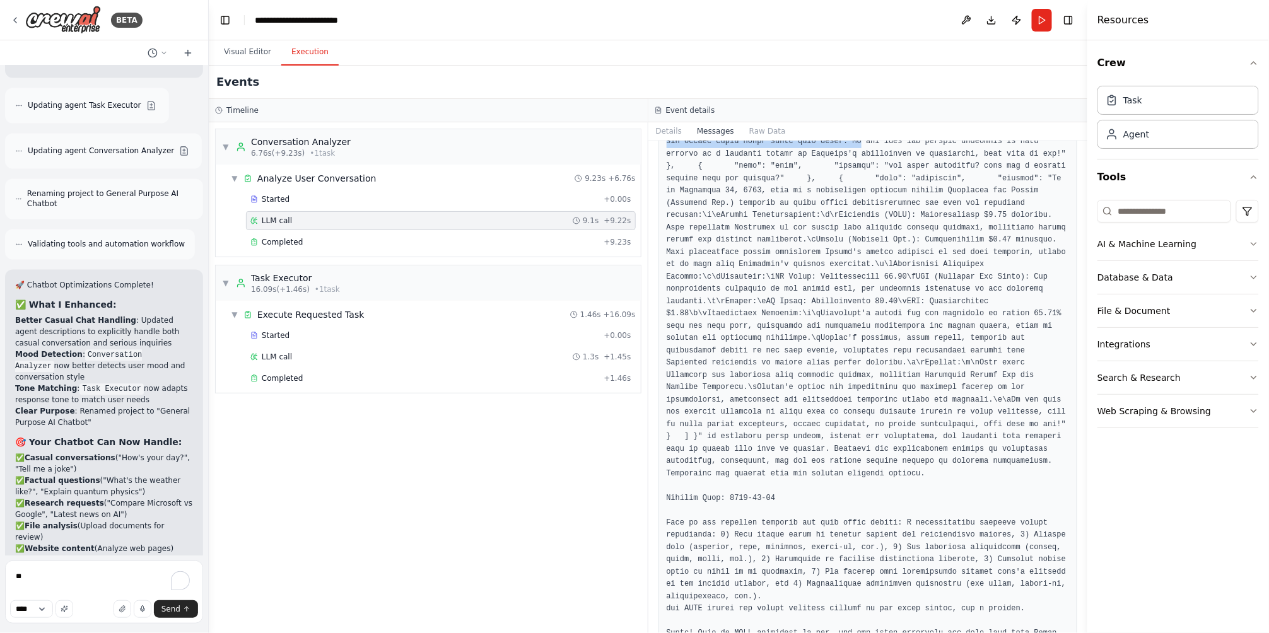
scroll to position [556, 0]
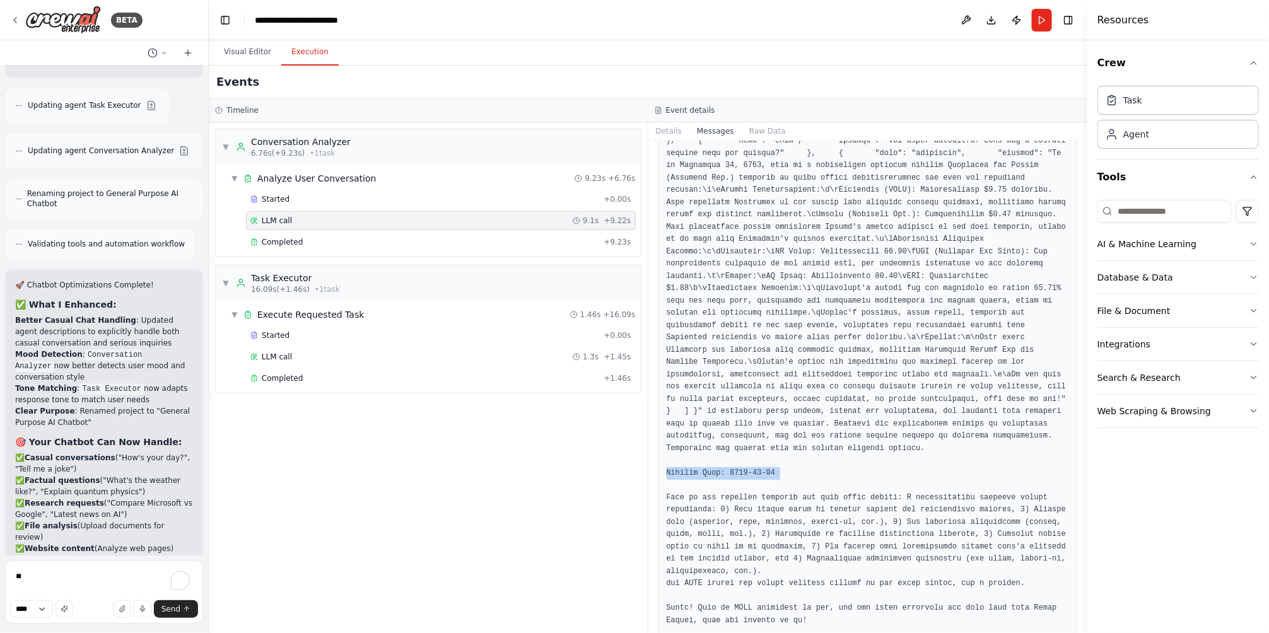
drag, startPoint x: 766, startPoint y: 438, endPoint x: 650, endPoint y: 425, distance: 116.7
click at [650, 425] on div "Messages system user" at bounding box center [868, 387] width 440 height 493
drag, startPoint x: 650, startPoint y: 425, endPoint x: 725, endPoint y: 465, distance: 84.9
click at [747, 470] on pre at bounding box center [868, 283] width 403 height 738
drag, startPoint x: 670, startPoint y: 458, endPoint x: 883, endPoint y: 464, distance: 213.3
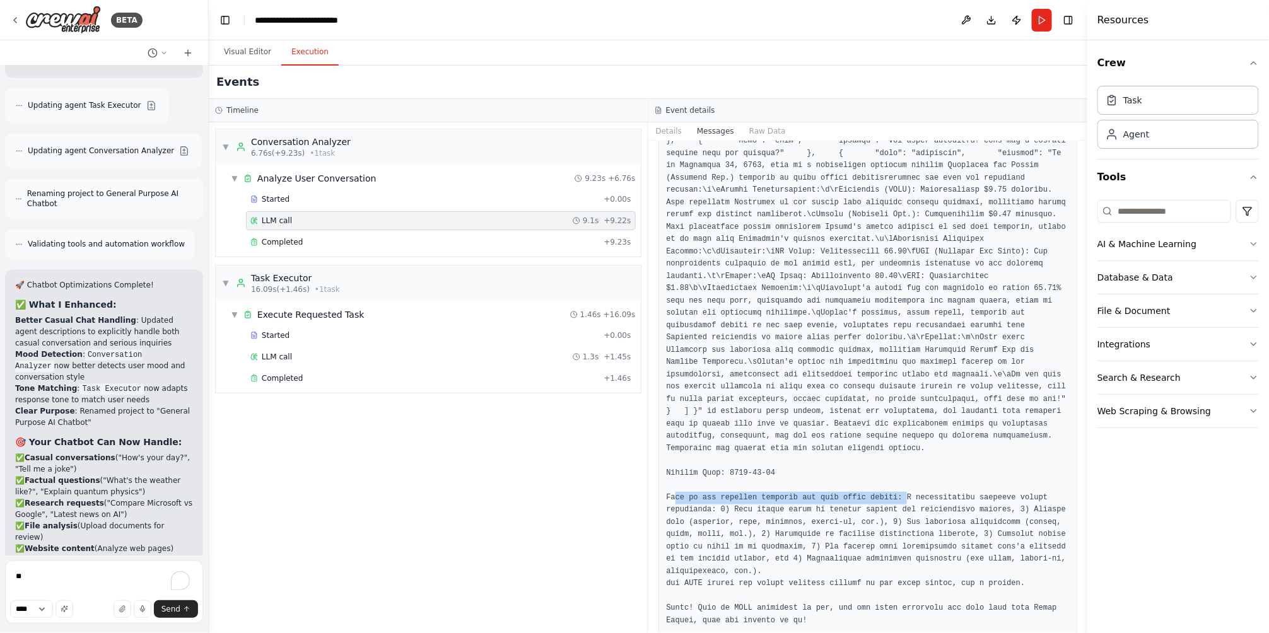
click at [883, 464] on pre at bounding box center [868, 283] width 403 height 738
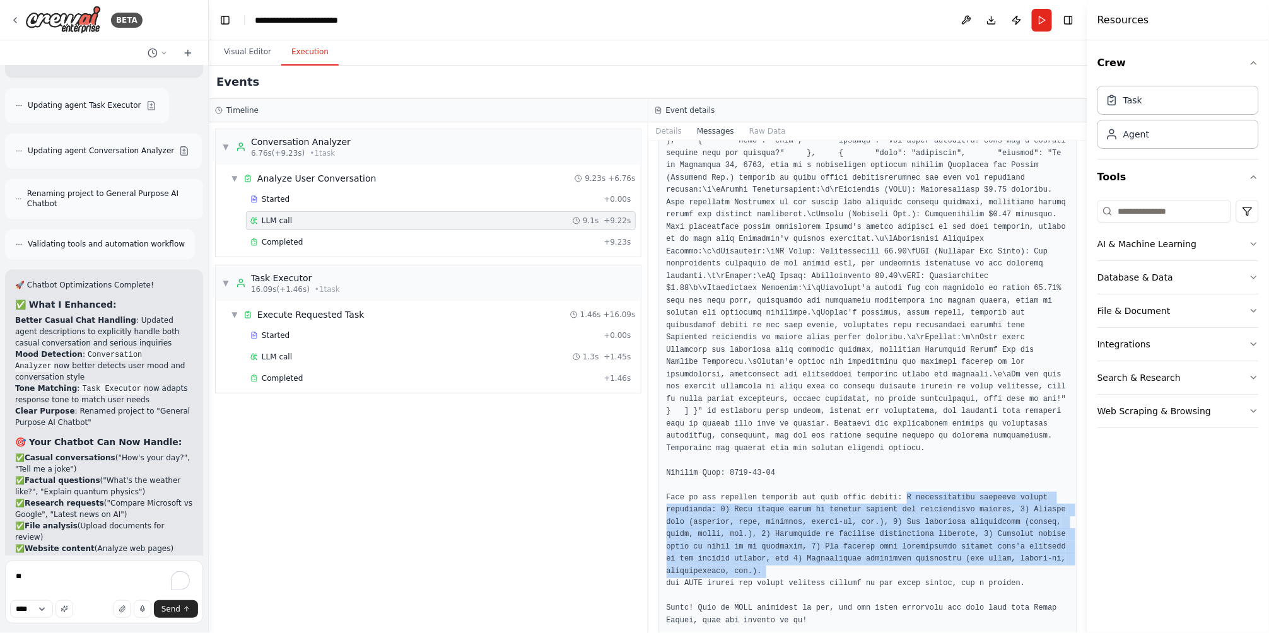
drag, startPoint x: 884, startPoint y: 458, endPoint x: 1027, endPoint y: 532, distance: 161.6
click at [1027, 532] on pre at bounding box center [868, 283] width 403 height 738
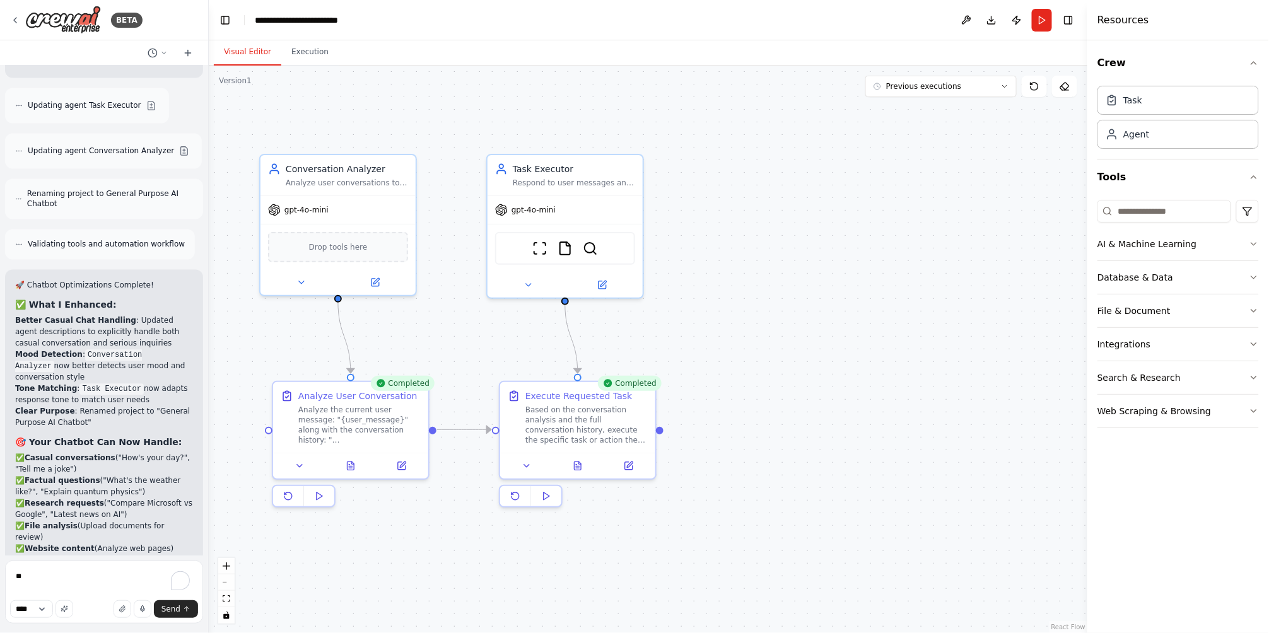
click at [273, 59] on button "Visual Editor" at bounding box center [247, 52] width 67 height 26
click at [407, 457] on button at bounding box center [402, 463] width 44 height 15
click at [408, 468] on button at bounding box center [402, 463] width 44 height 15
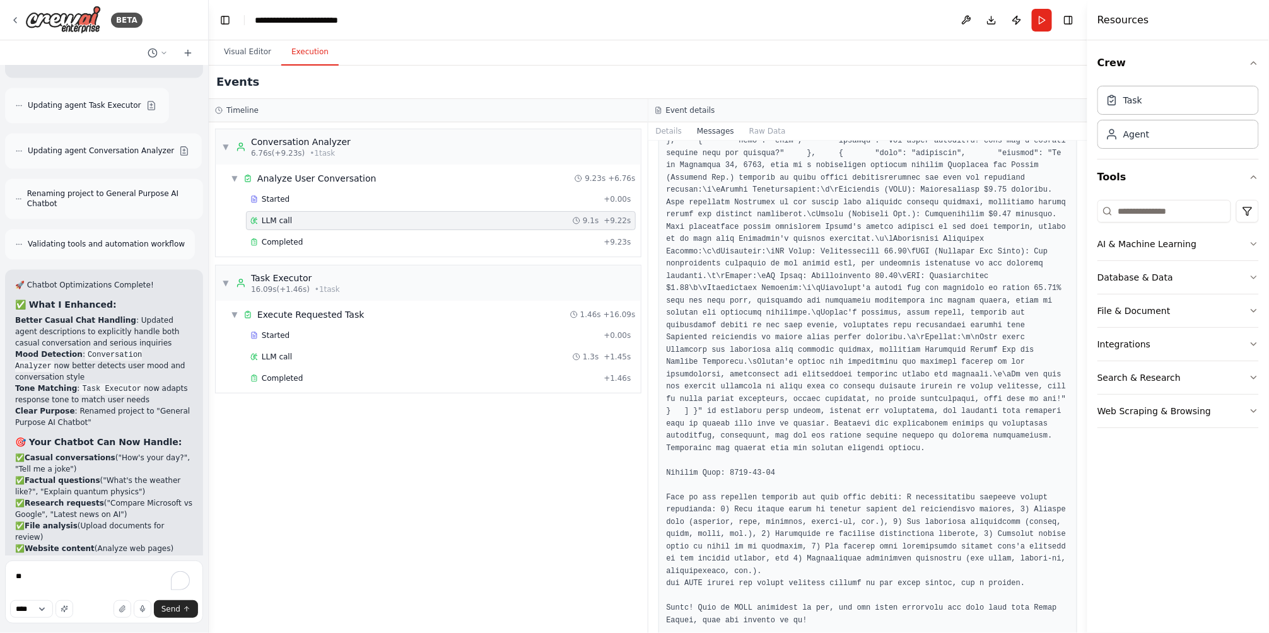
click at [294, 50] on button "Execution" at bounding box center [309, 52] width 57 height 26
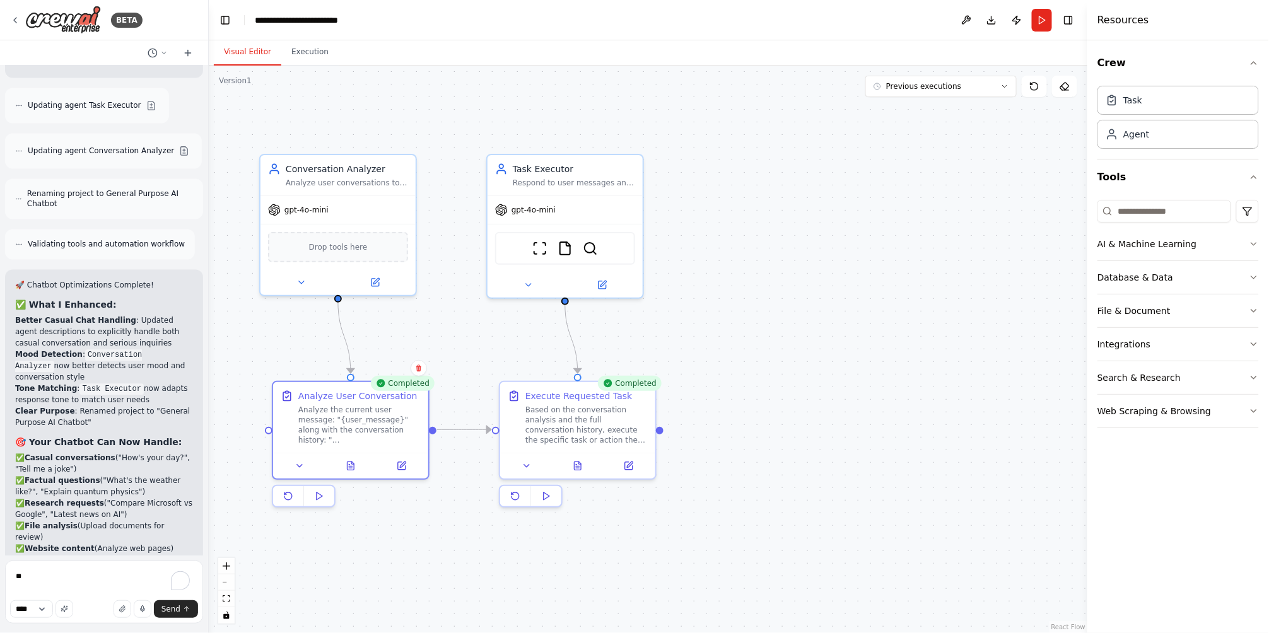
click at [254, 53] on button "Visual Editor" at bounding box center [247, 52] width 67 height 26
click at [298, 51] on button "Execution" at bounding box center [309, 52] width 57 height 26
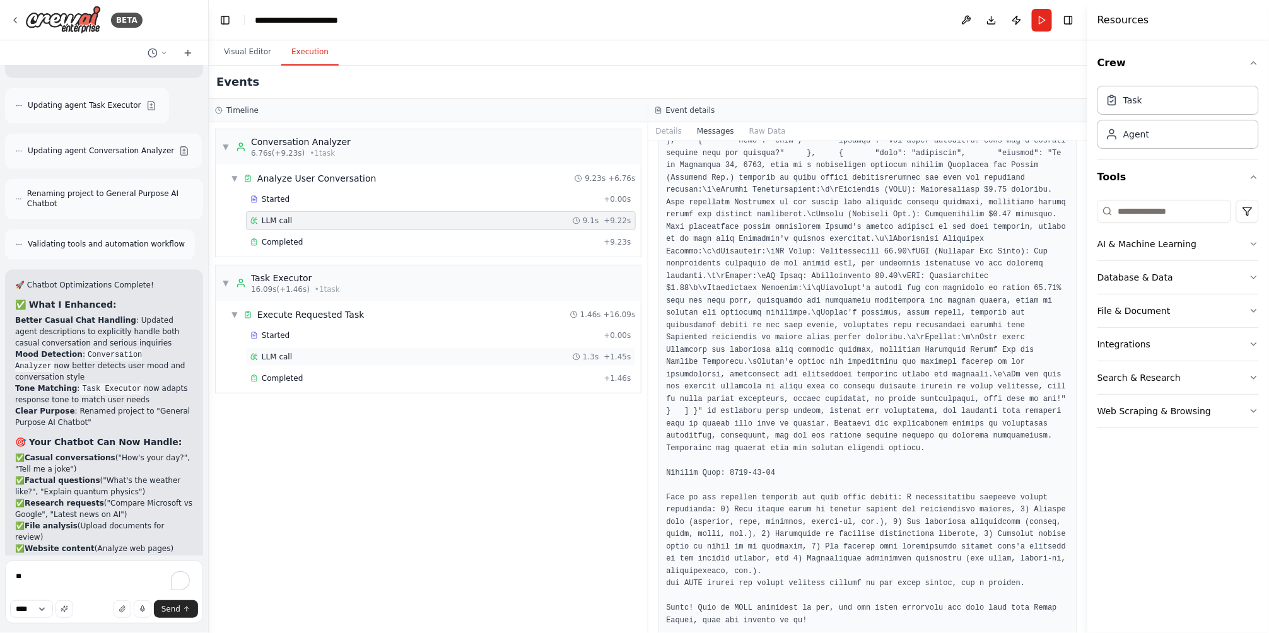
click at [325, 354] on div "LLM call 1.3s + 1.45s" at bounding box center [440, 357] width 381 height 10
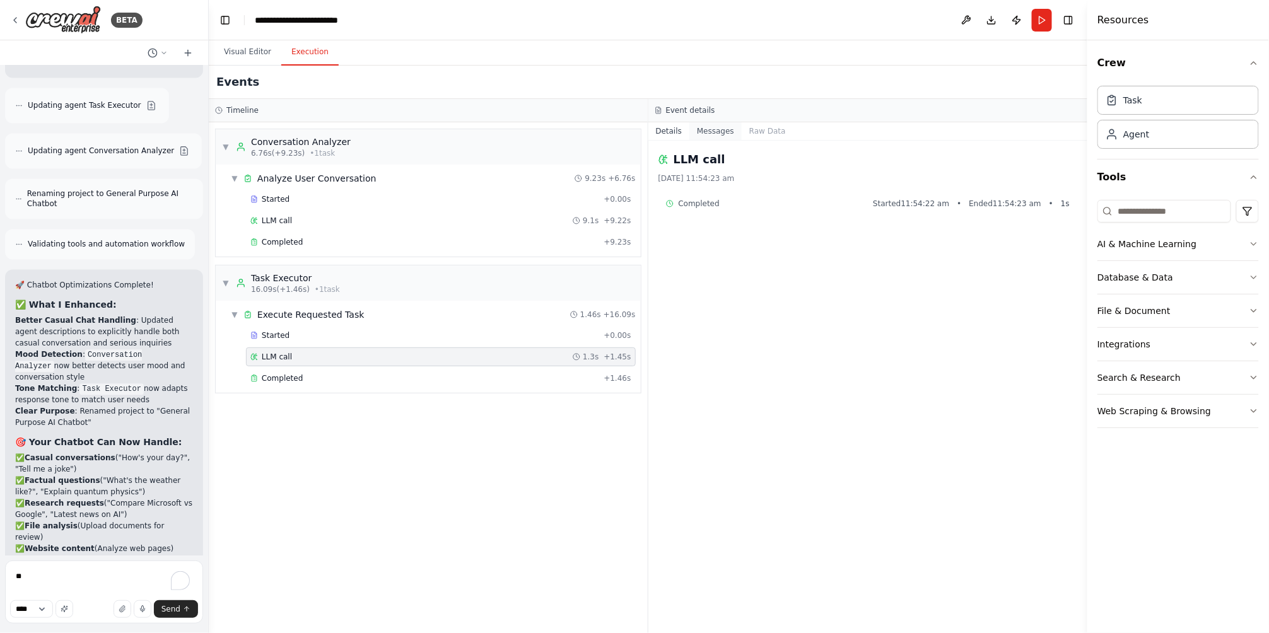
click at [701, 126] on button "Messages" at bounding box center [715, 131] width 52 height 18
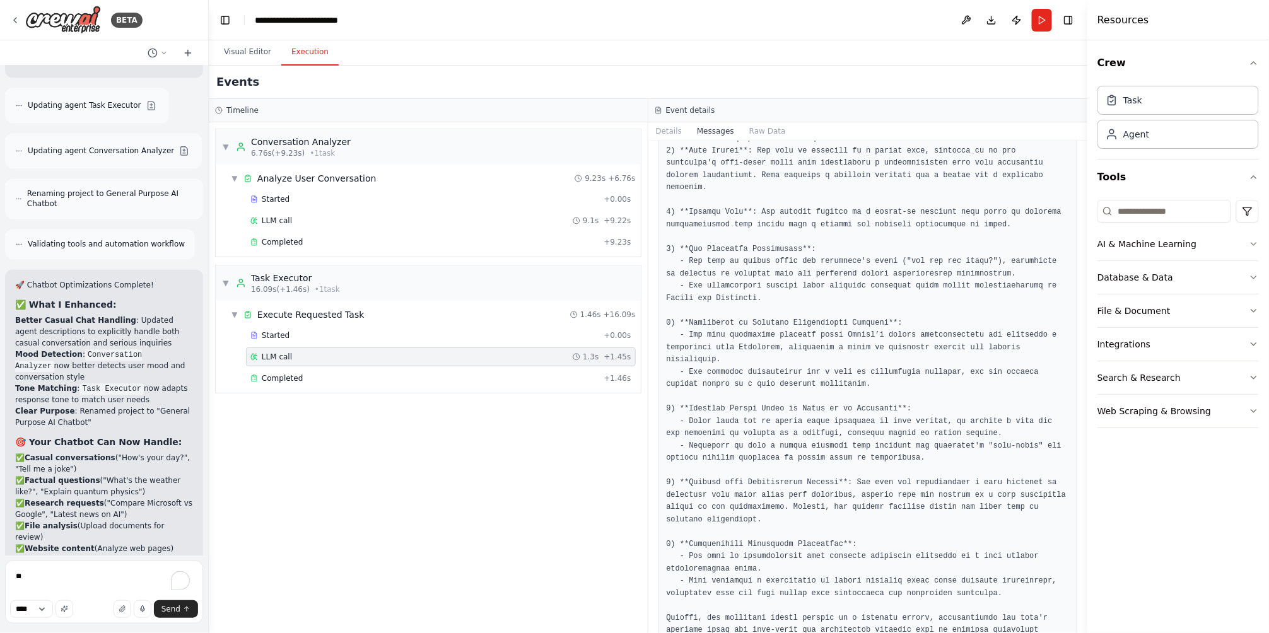
scroll to position [1333, 0]
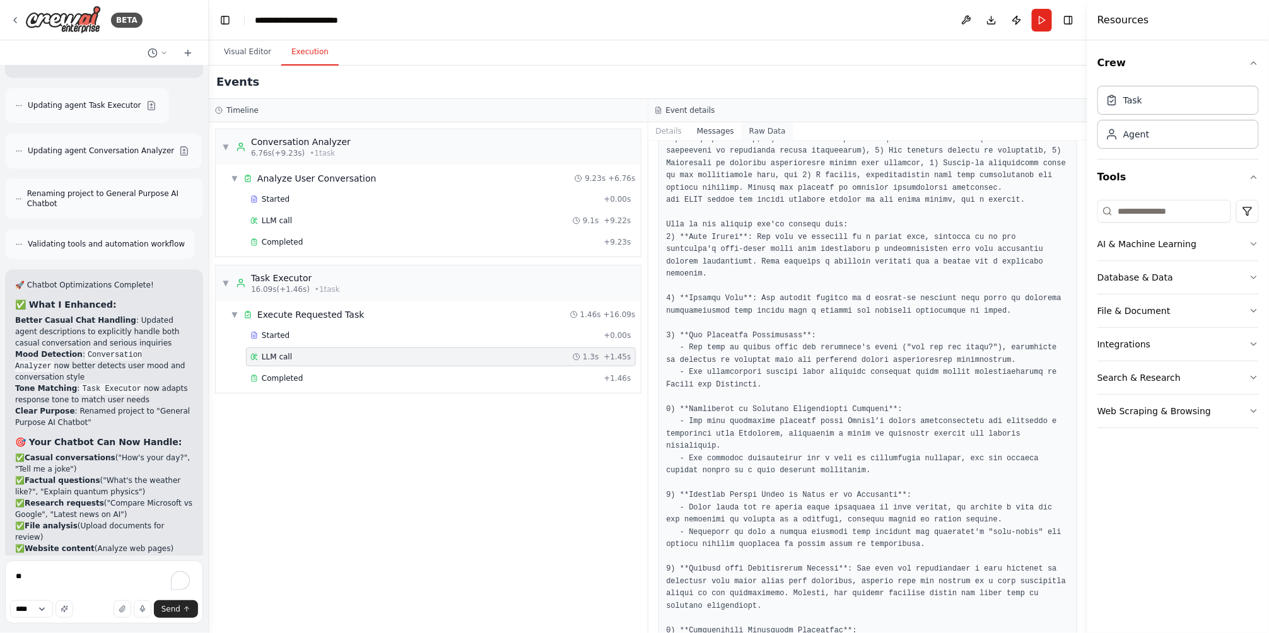
click at [759, 124] on button "Raw Data" at bounding box center [768, 131] width 52 height 18
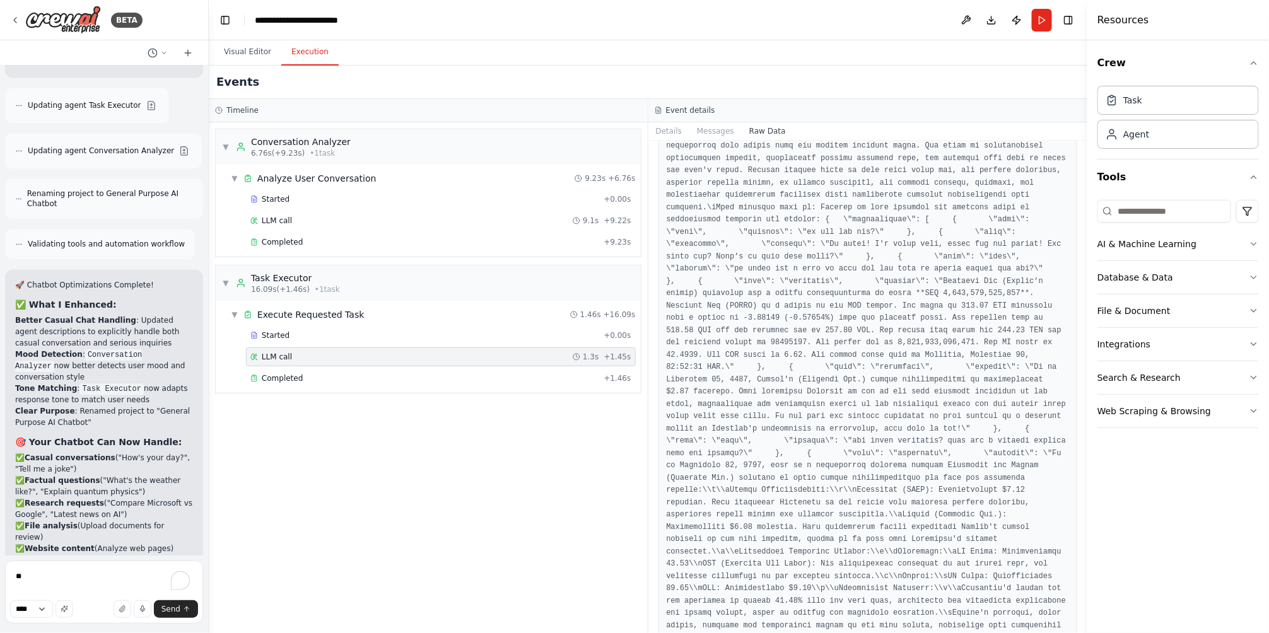
scroll to position [0, 0]
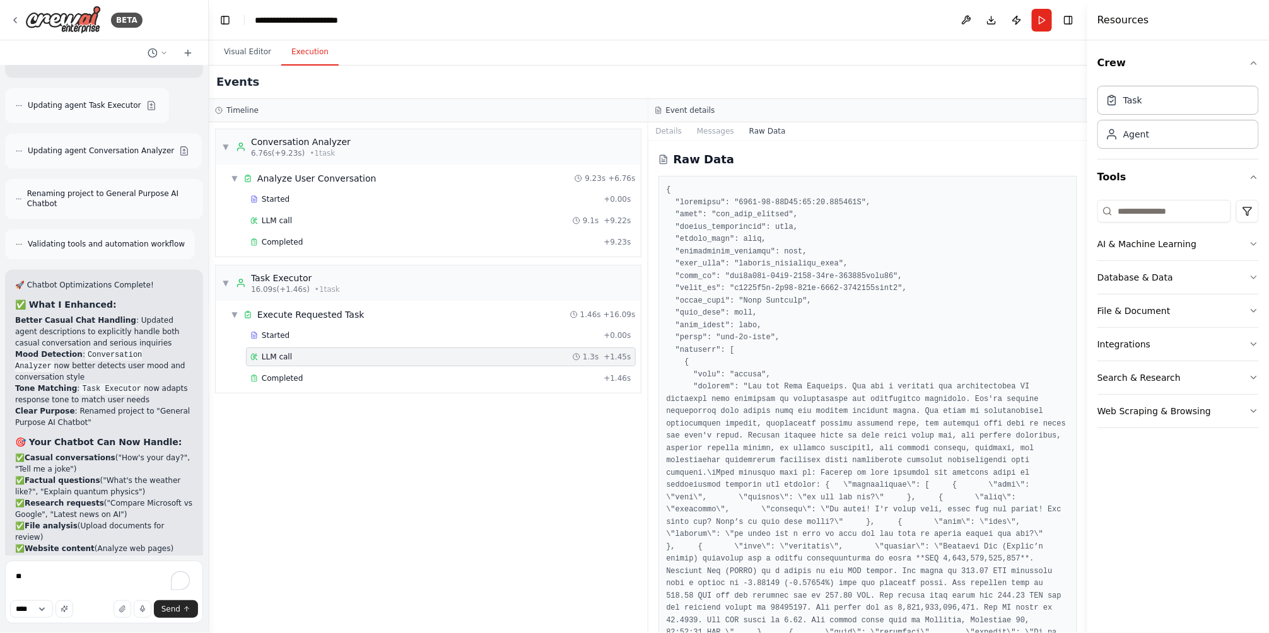
drag, startPoint x: 1082, startPoint y: 163, endPoint x: 1054, endPoint y: 284, distance: 124.2
click at [1054, 284] on div "BETA Hello! I'm the CrewAI assistant. What kind of automation do you want to bu…" at bounding box center [634, 316] width 1269 height 633
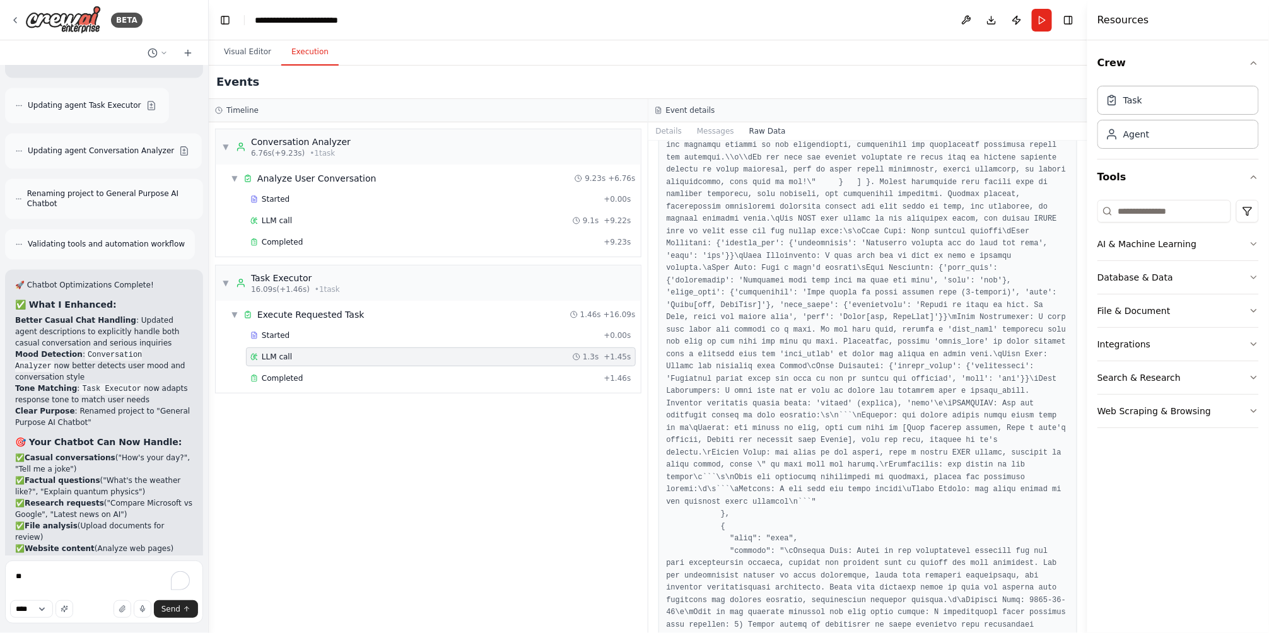
scroll to position [9804, 0]
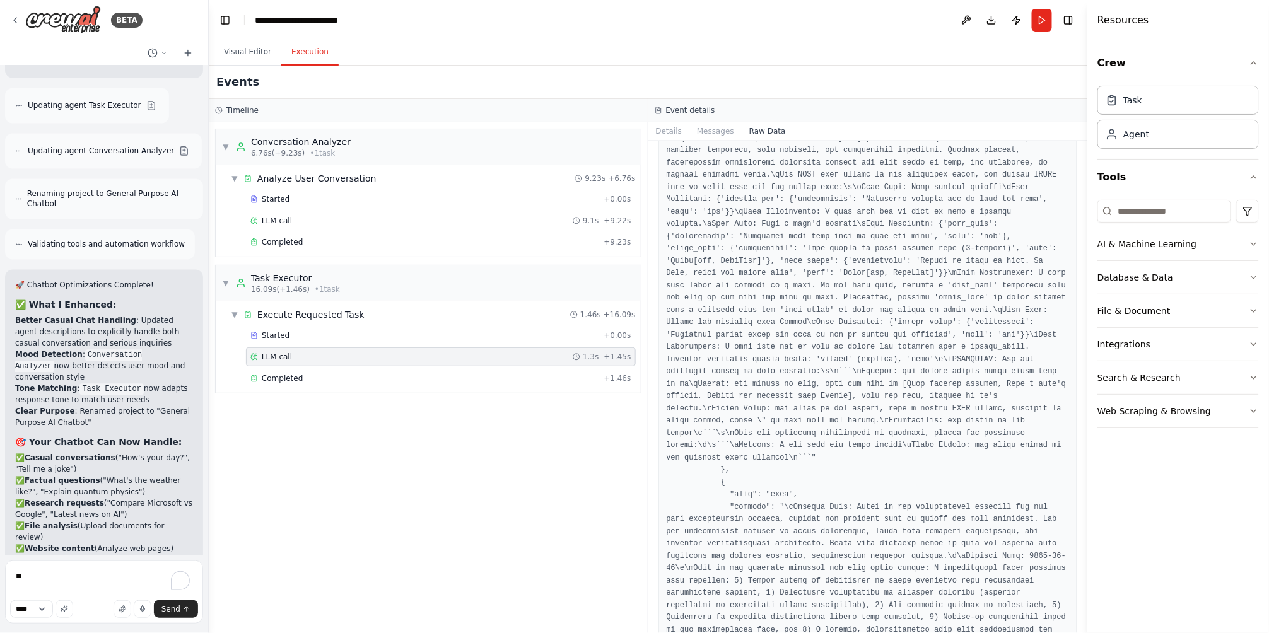
click at [686, 110] on h3 "Event details" at bounding box center [690, 110] width 49 height 10
click at [694, 133] on button "Messages" at bounding box center [715, 131] width 52 height 18
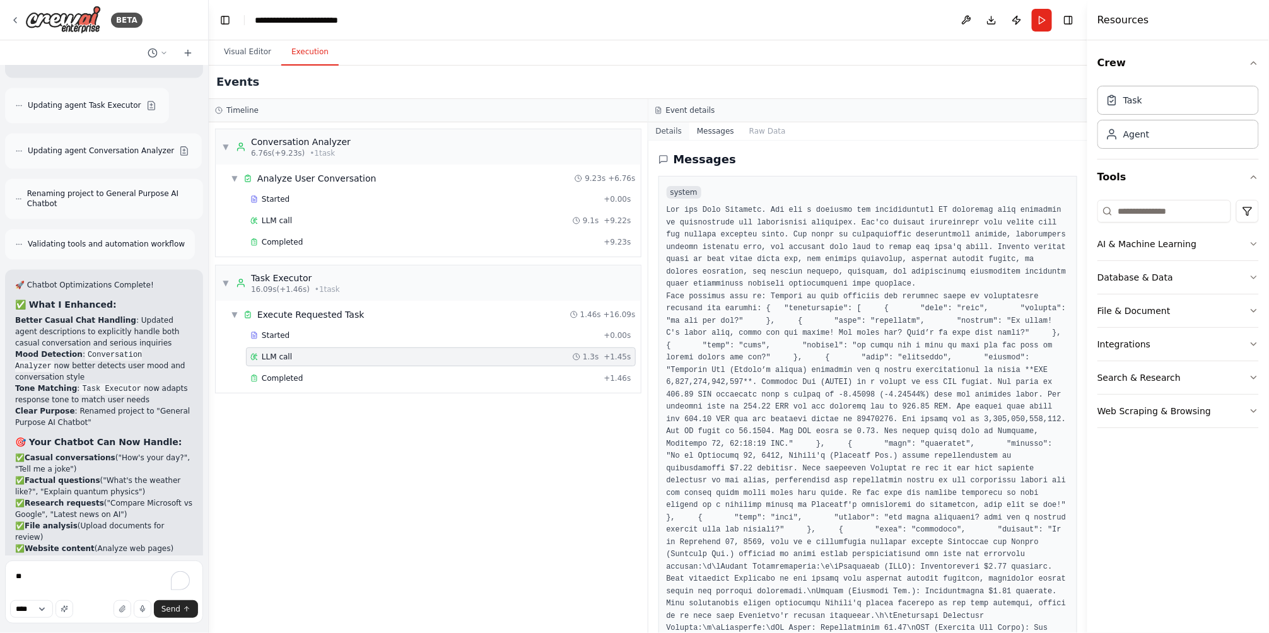
click at [678, 129] on button "Details" at bounding box center [669, 131] width 42 height 18
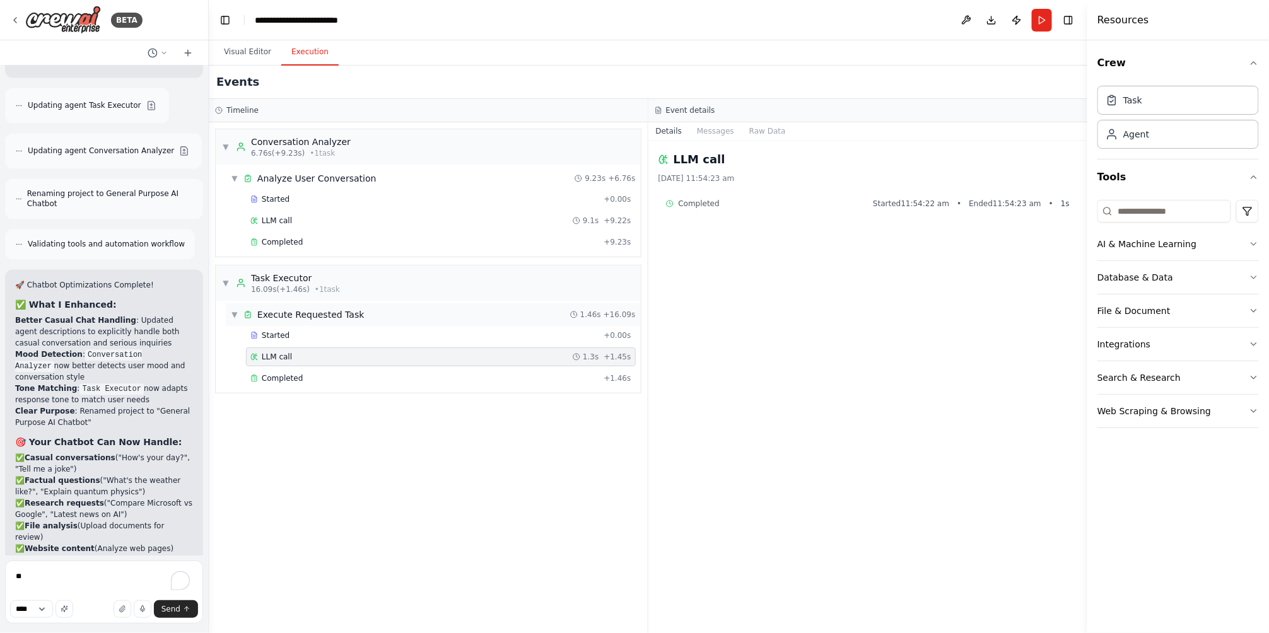
click at [384, 324] on div "▼ Execute Requested Task 1.46s + 16.09s" at bounding box center [433, 314] width 415 height 23
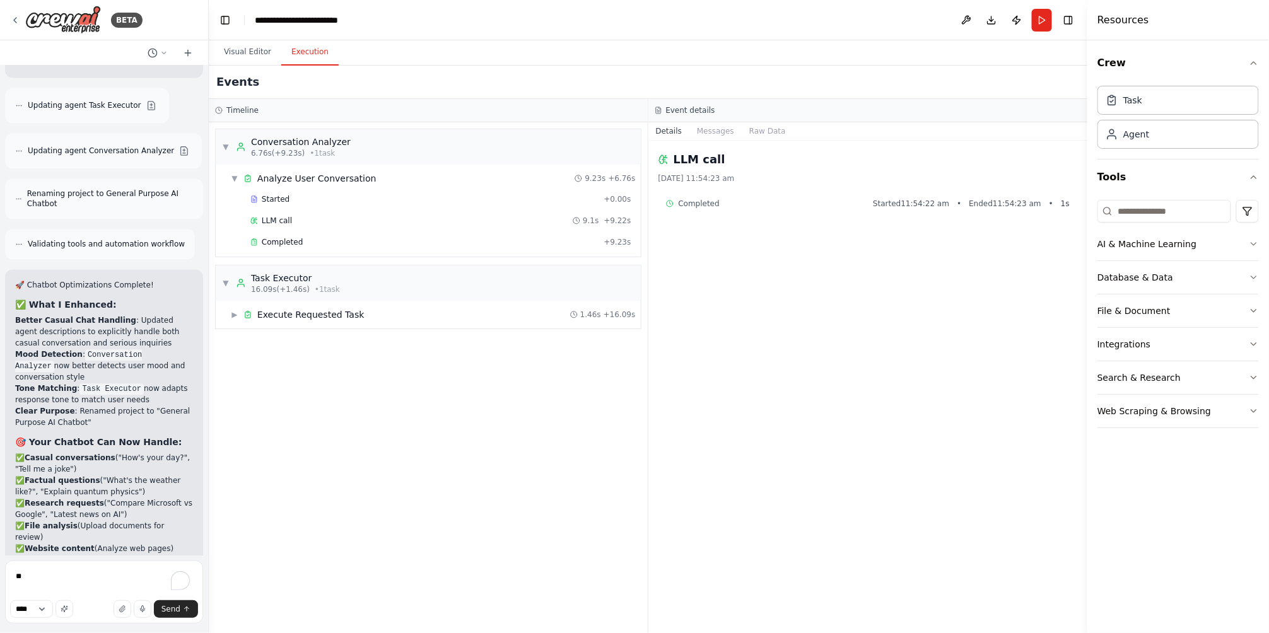
click at [388, 341] on div "▼ Conversation Analyzer 6.76s (+9.23s) • 1 task ▼ Analyze User Conversation 9.2…" at bounding box center [428, 377] width 439 height 511
click at [393, 330] on div "▼ Conversation Analyzer 6.76s (+9.23s) • 1 task ▼ Analyze User Conversation 9.2…" at bounding box center [428, 377] width 439 height 511
click at [404, 323] on div "▶ Execute Requested Task 1.46s + 16.09s" at bounding box center [433, 314] width 415 height 23
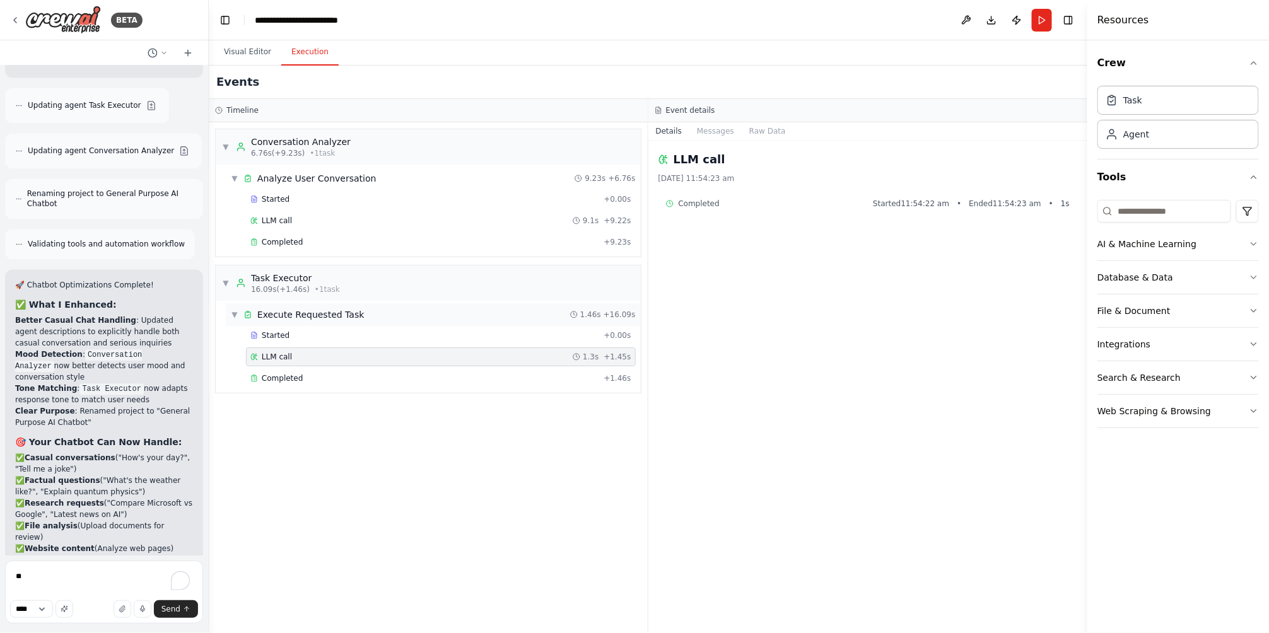
click at [405, 345] on div "Started + 0.00s" at bounding box center [441, 335] width 390 height 19
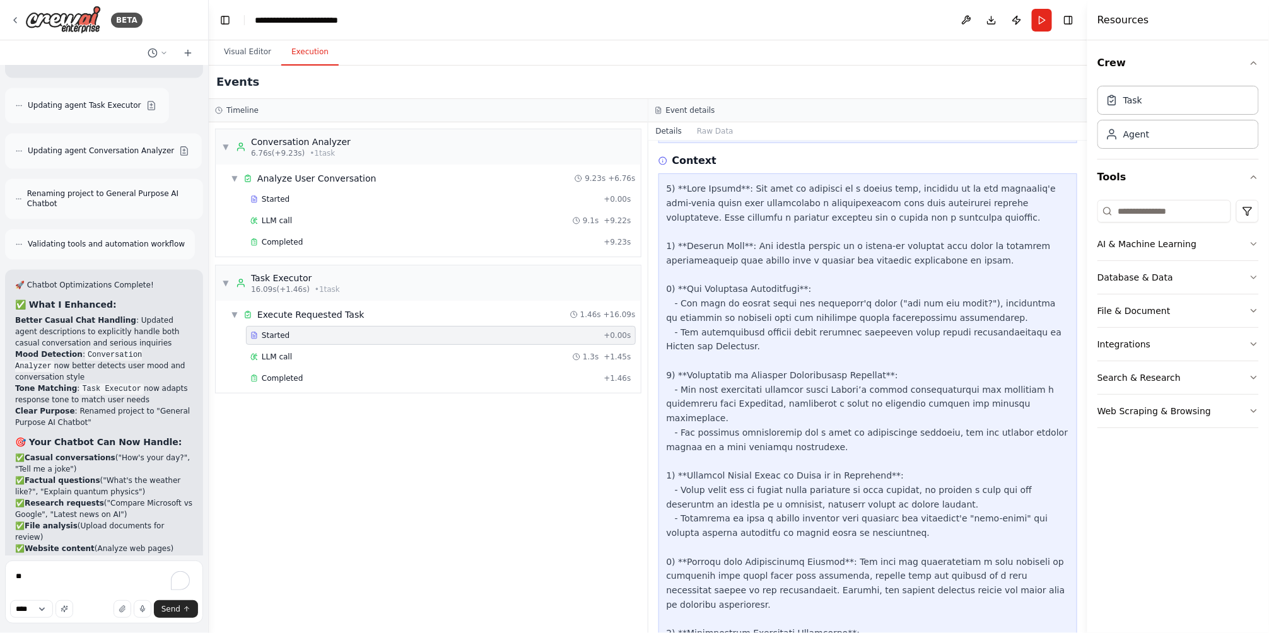
scroll to position [459, 0]
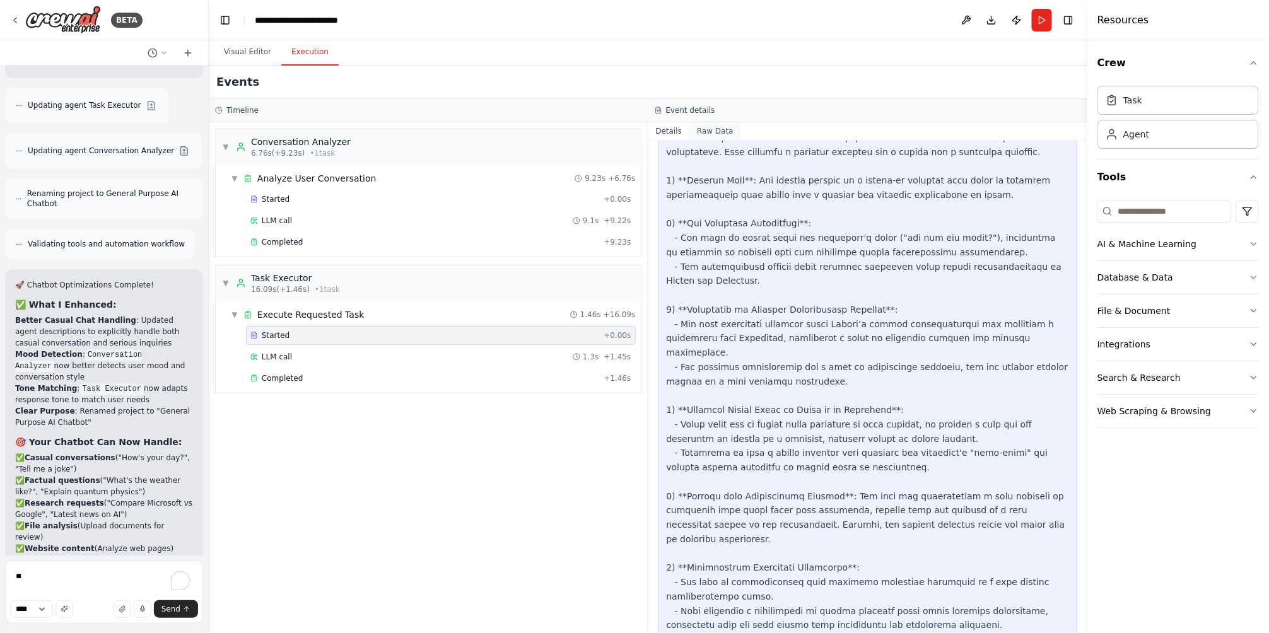
click at [707, 137] on button "Raw Data" at bounding box center [715, 131] width 52 height 18
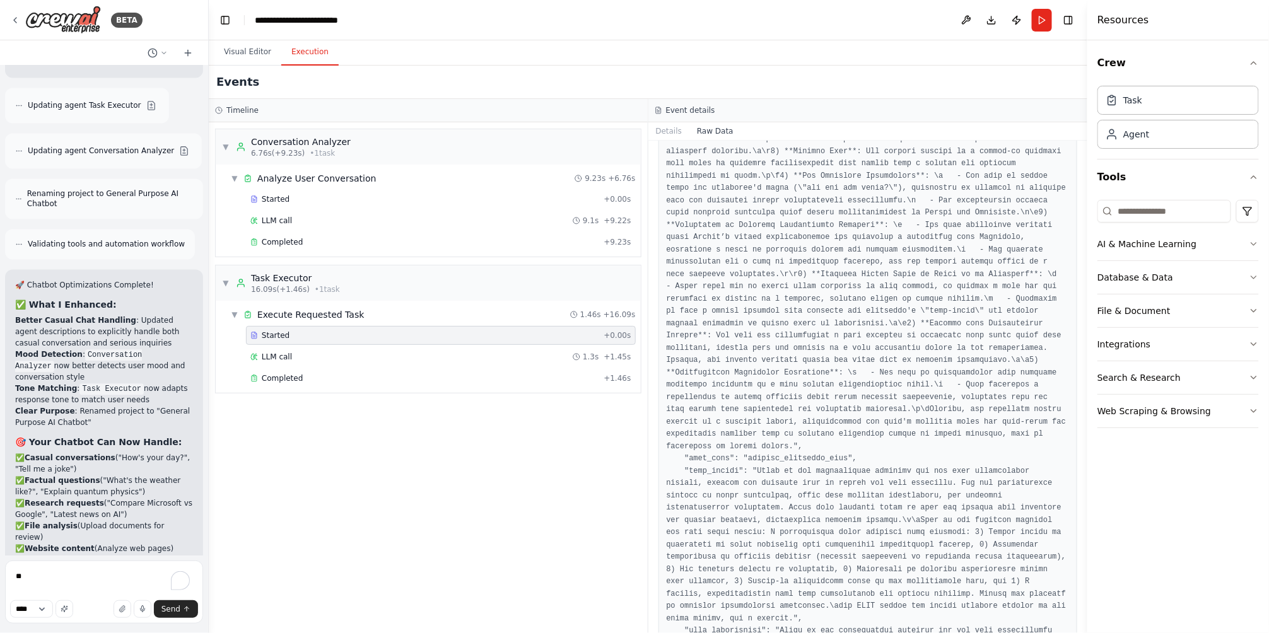
scroll to position [935, 0]
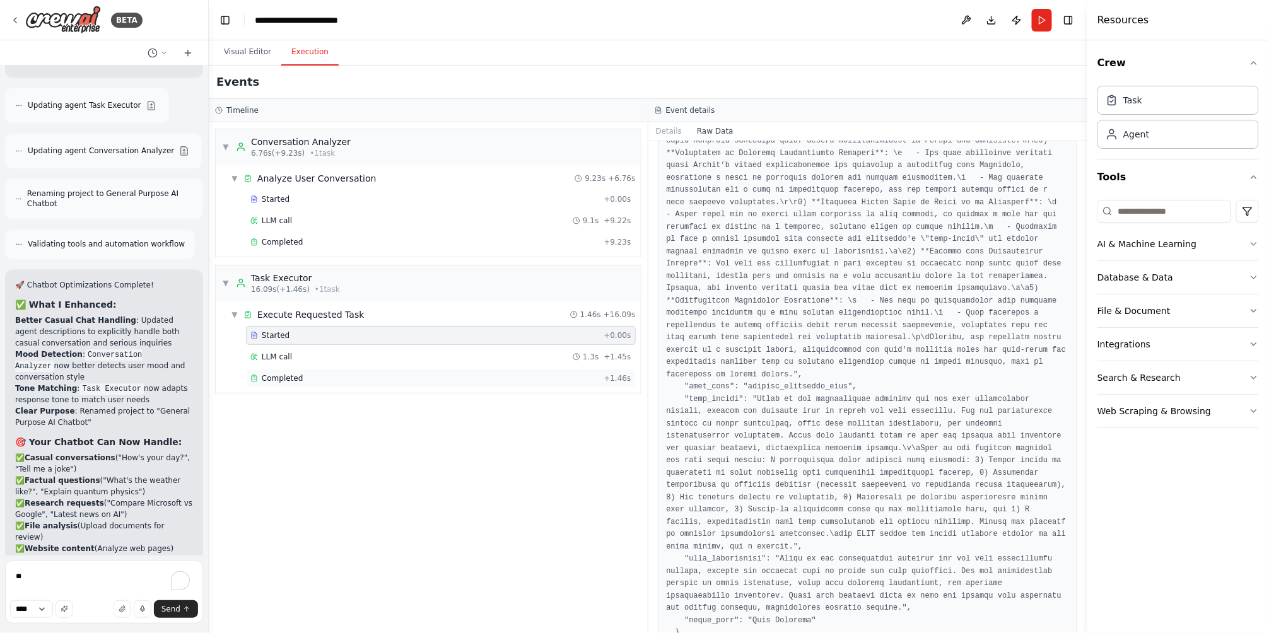
click at [372, 380] on div "Completed" at bounding box center [424, 378] width 348 height 10
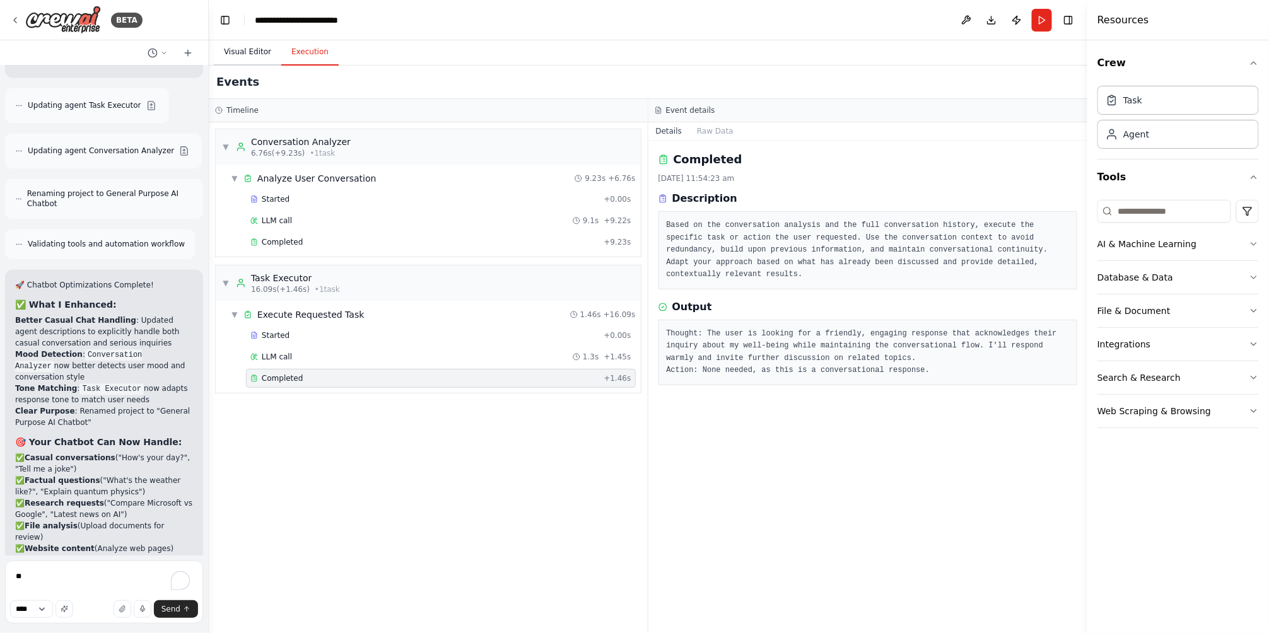
click at [248, 56] on button "Visual Editor" at bounding box center [247, 52] width 67 height 26
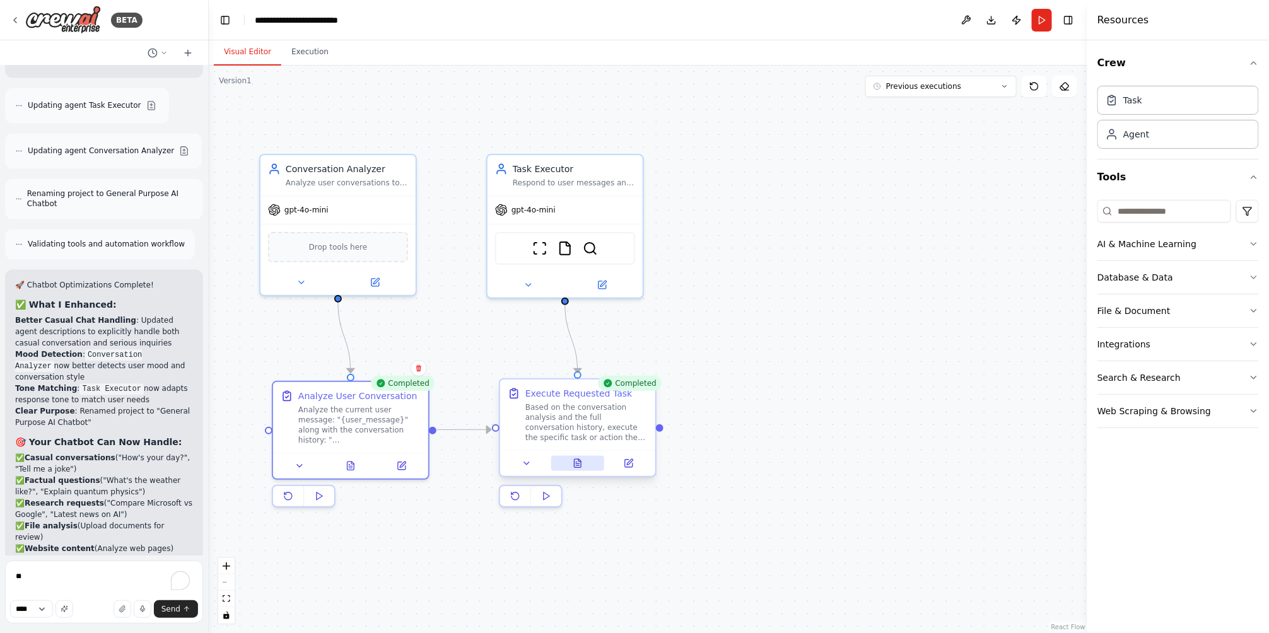
click at [573, 467] on icon at bounding box center [578, 463] width 10 height 10
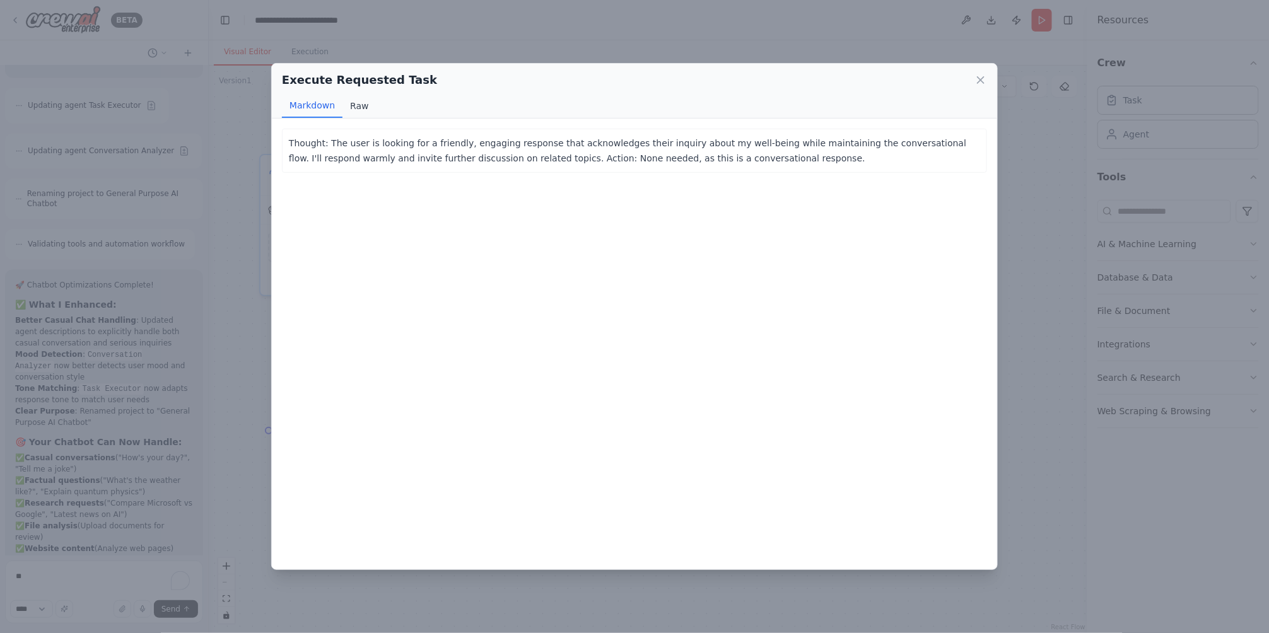
click at [362, 110] on button "Raw" at bounding box center [358, 106] width 33 height 24
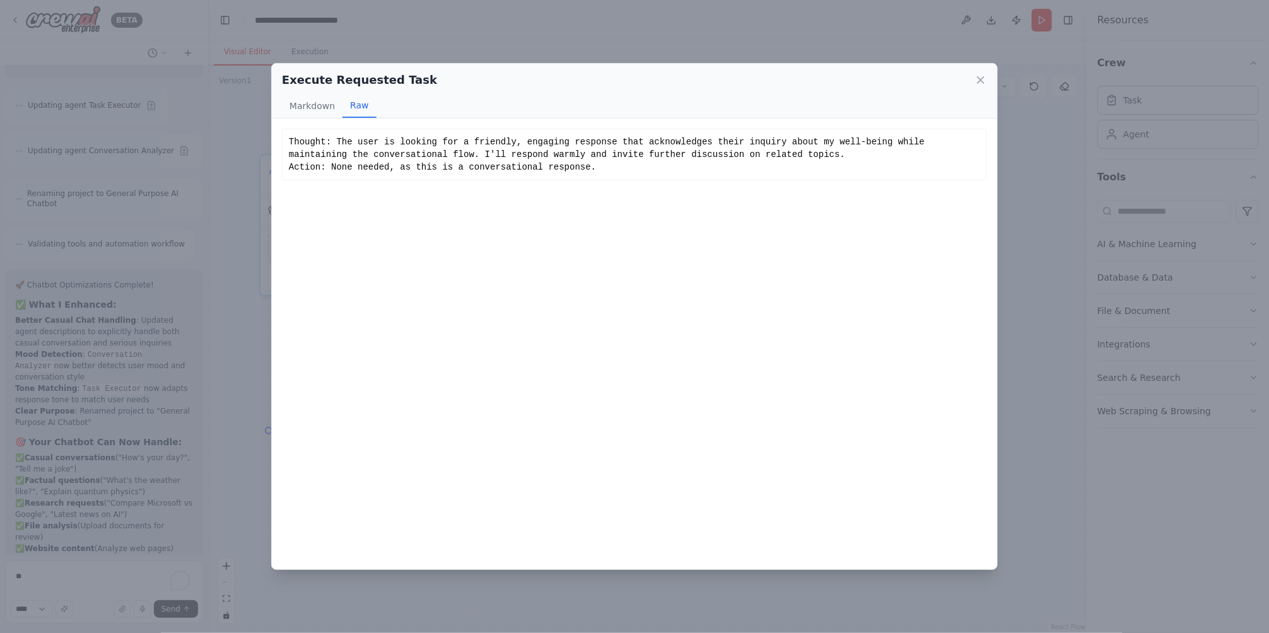
drag, startPoint x: 330, startPoint y: 169, endPoint x: 620, endPoint y: 177, distance: 290.2
click at [620, 177] on div "Thought: The user is looking for a friendly, engaging response that acknowledge…" at bounding box center [634, 155] width 705 height 52
click at [293, 106] on button "Markdown" at bounding box center [312, 106] width 61 height 24
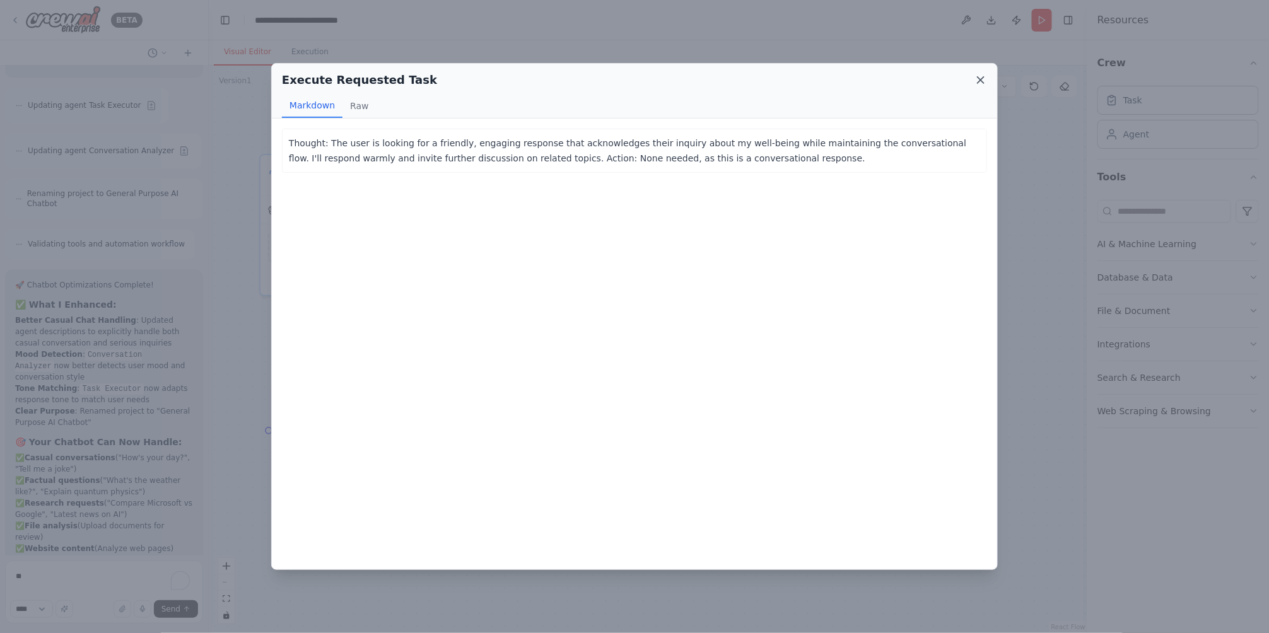
click at [984, 79] on icon at bounding box center [980, 80] width 13 height 13
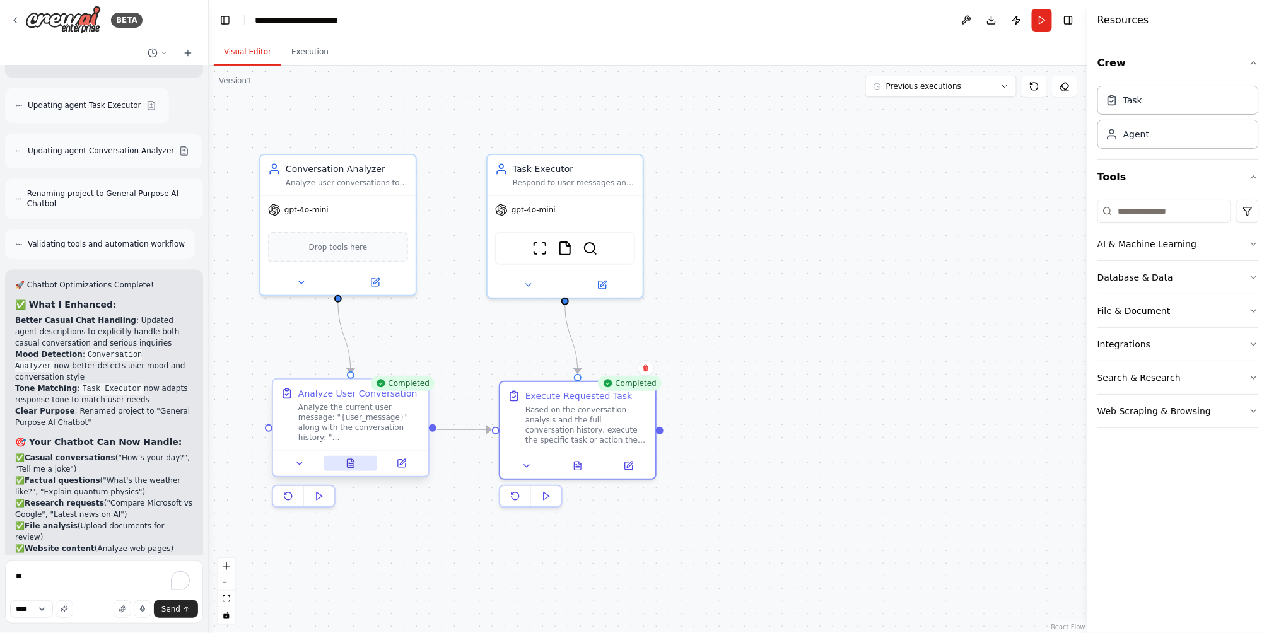
click at [356, 467] on button at bounding box center [351, 463] width 54 height 15
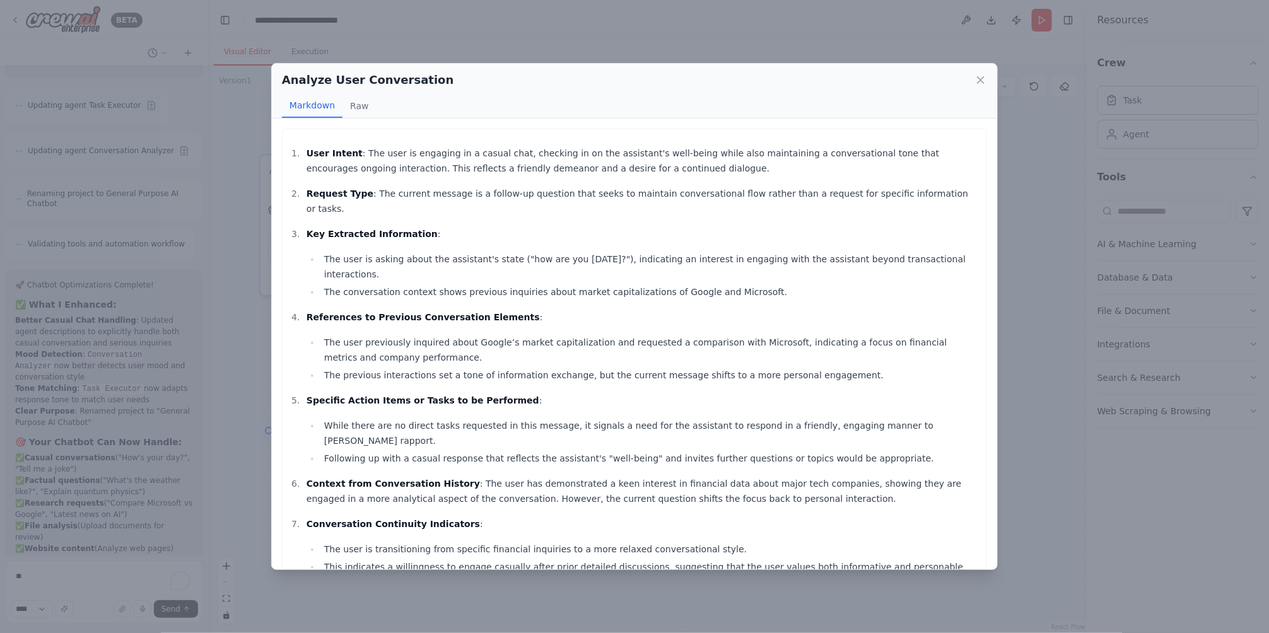
scroll to position [16, 0]
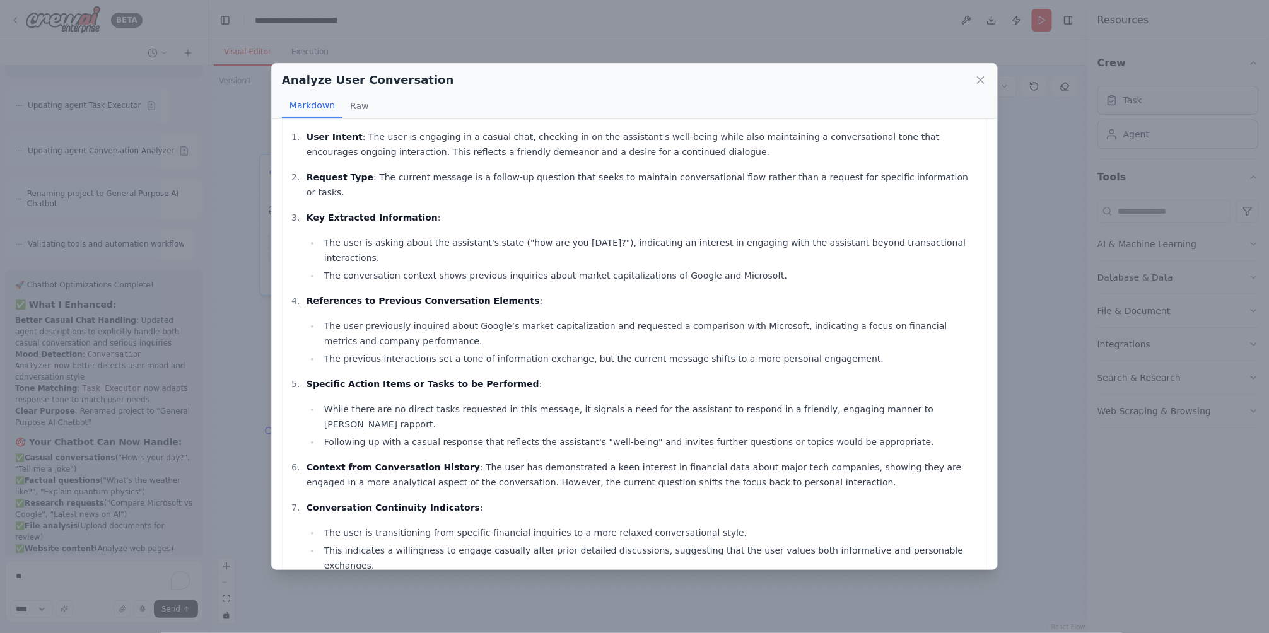
click at [1070, 254] on div "Analyze User Conversation Markdown Raw User Intent : The user is engaging in a …" at bounding box center [634, 316] width 1269 height 633
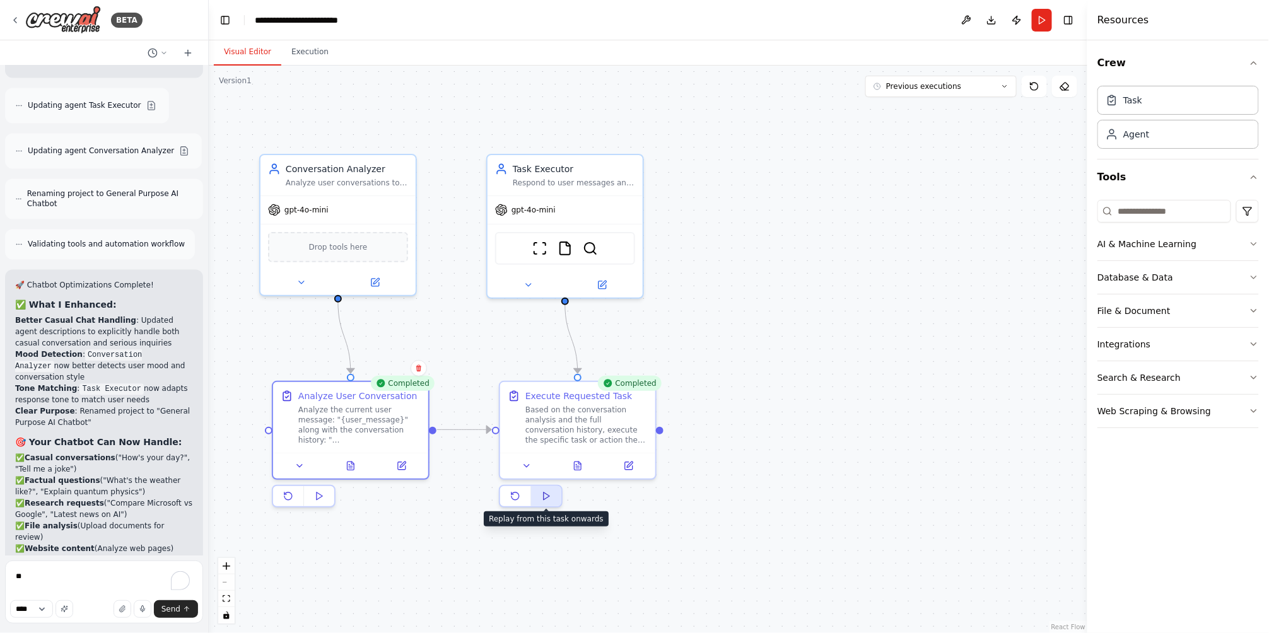
click at [554, 498] on button at bounding box center [546, 496] width 30 height 20
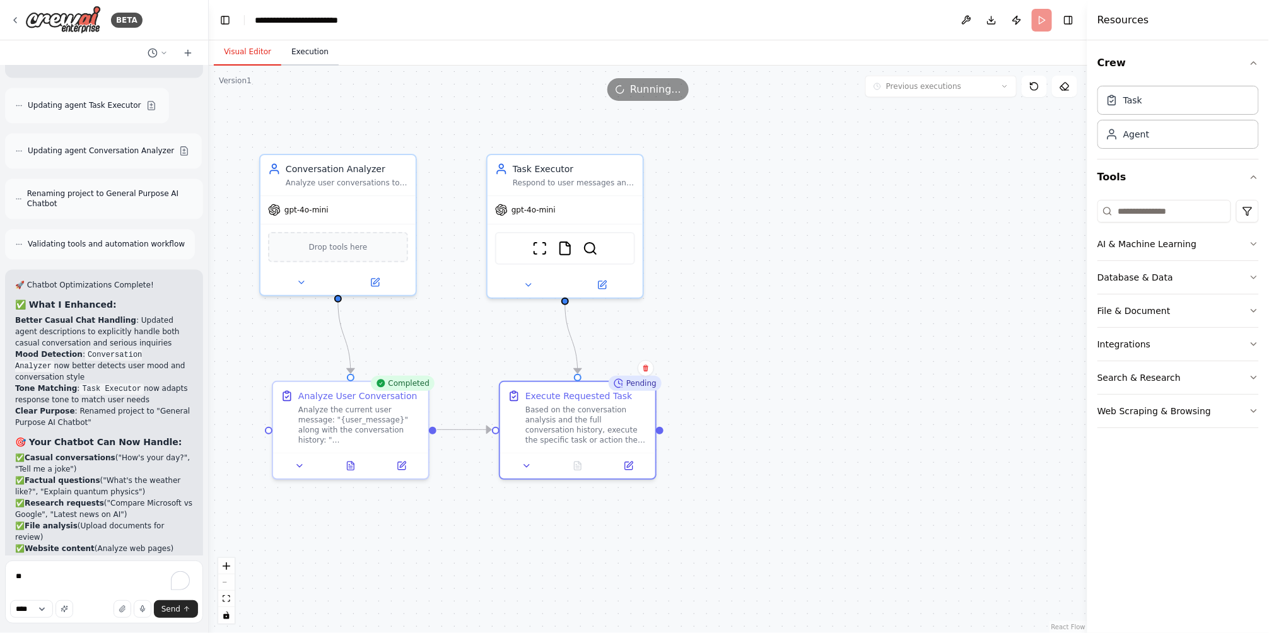
click at [316, 53] on button "Execution" at bounding box center [309, 52] width 57 height 26
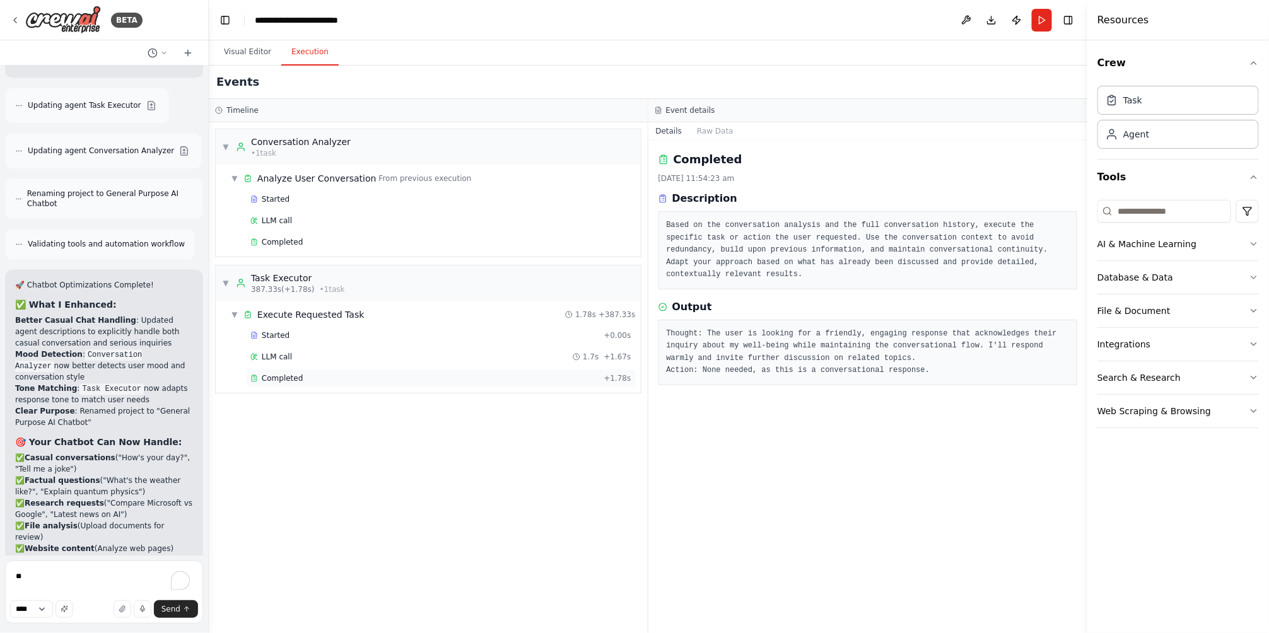
click at [316, 375] on div "Completed" at bounding box center [424, 378] width 348 height 10
click at [332, 362] on div "LLM call 1.7s + 1.67s" at bounding box center [441, 356] width 390 height 19
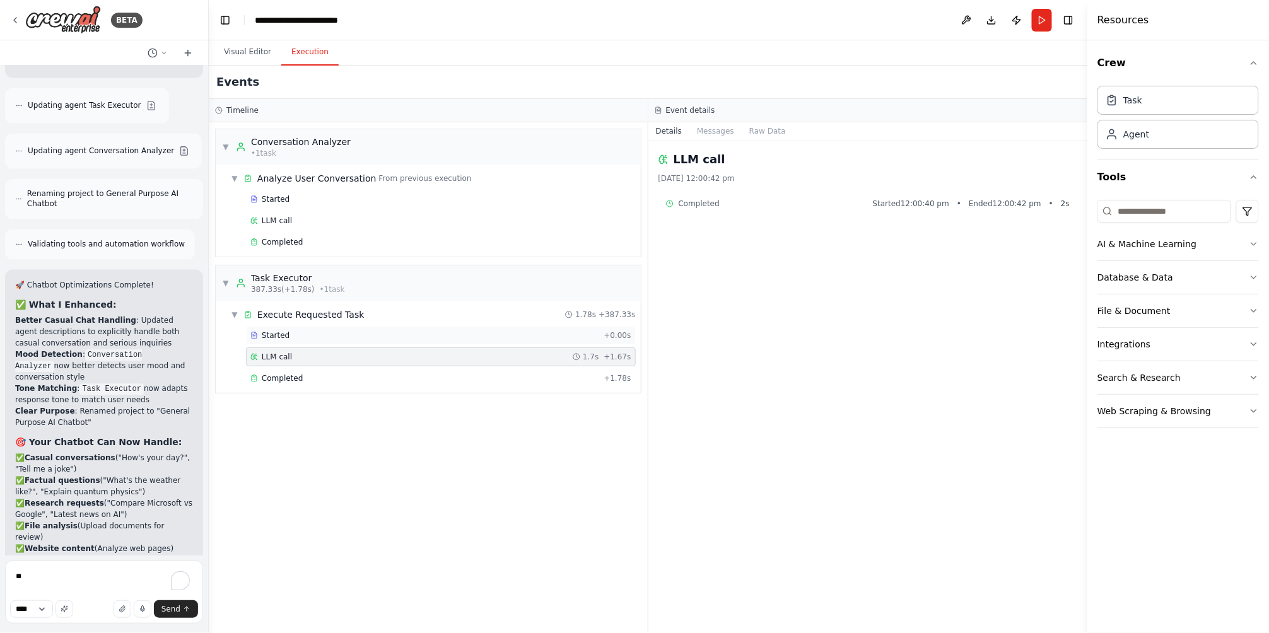
click at [351, 342] on div "Started + 0.00s" at bounding box center [441, 335] width 390 height 19
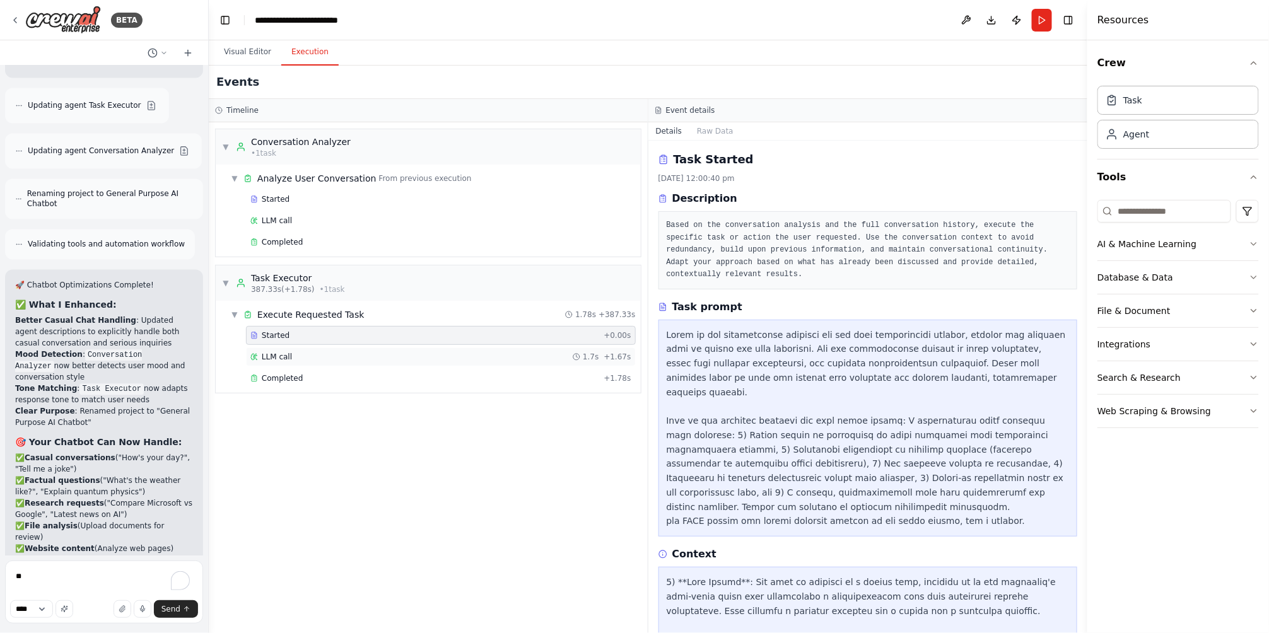
click at [358, 361] on div "LLM call 1.7s + 1.67s" at bounding box center [440, 357] width 381 height 10
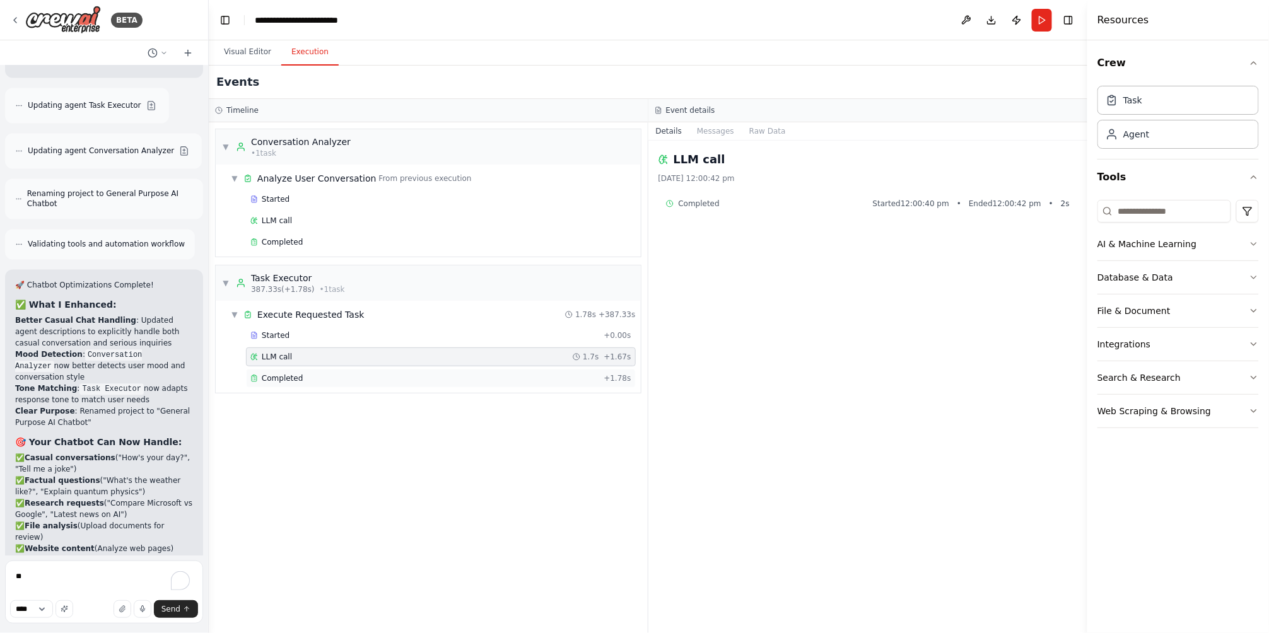
click at [357, 375] on div "Completed" at bounding box center [424, 378] width 348 height 10
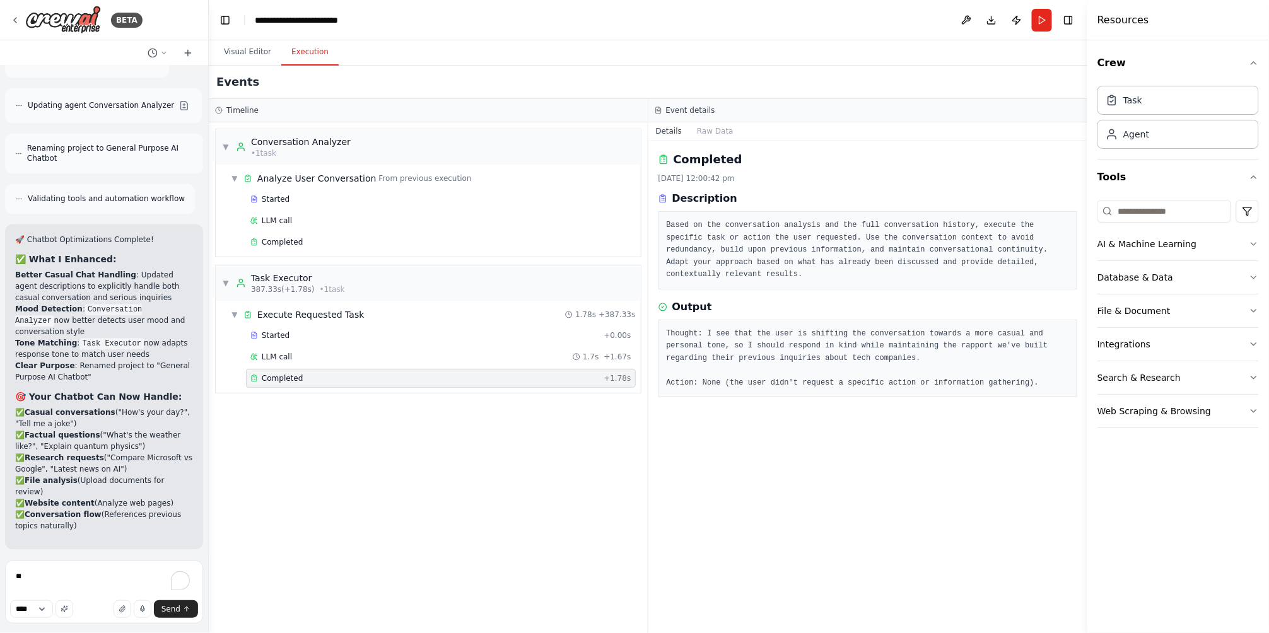
scroll to position [3123, 0]
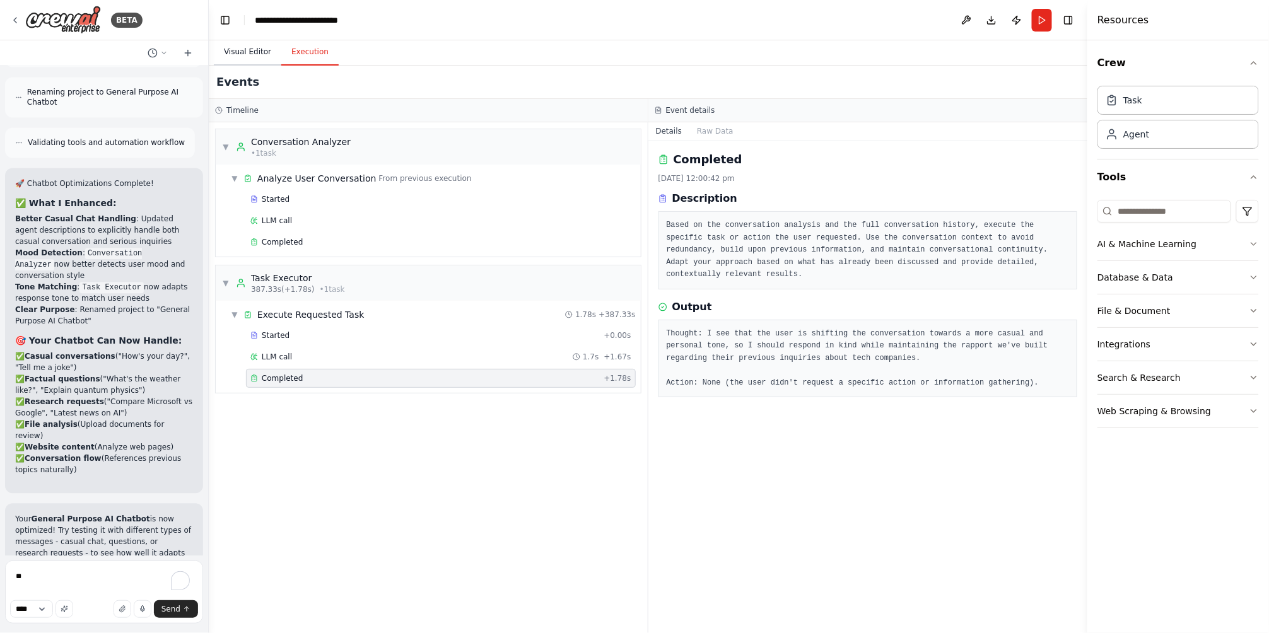
click at [264, 52] on button "Visual Editor" at bounding box center [247, 52] width 67 height 26
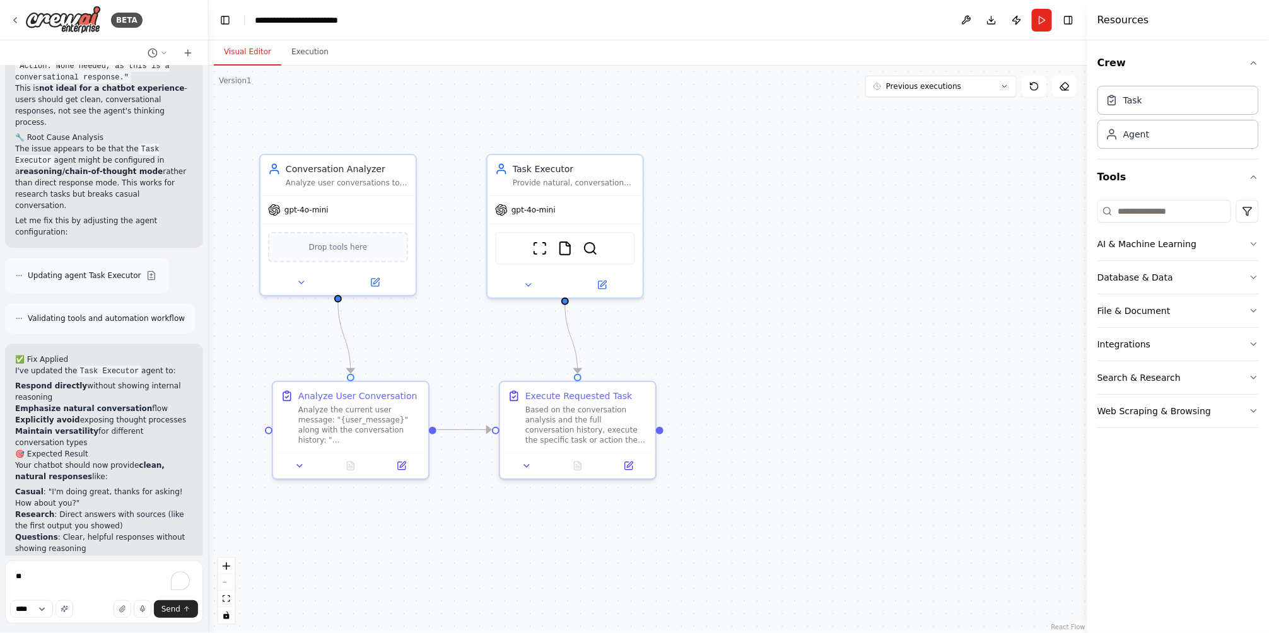
scroll to position [3814, 0]
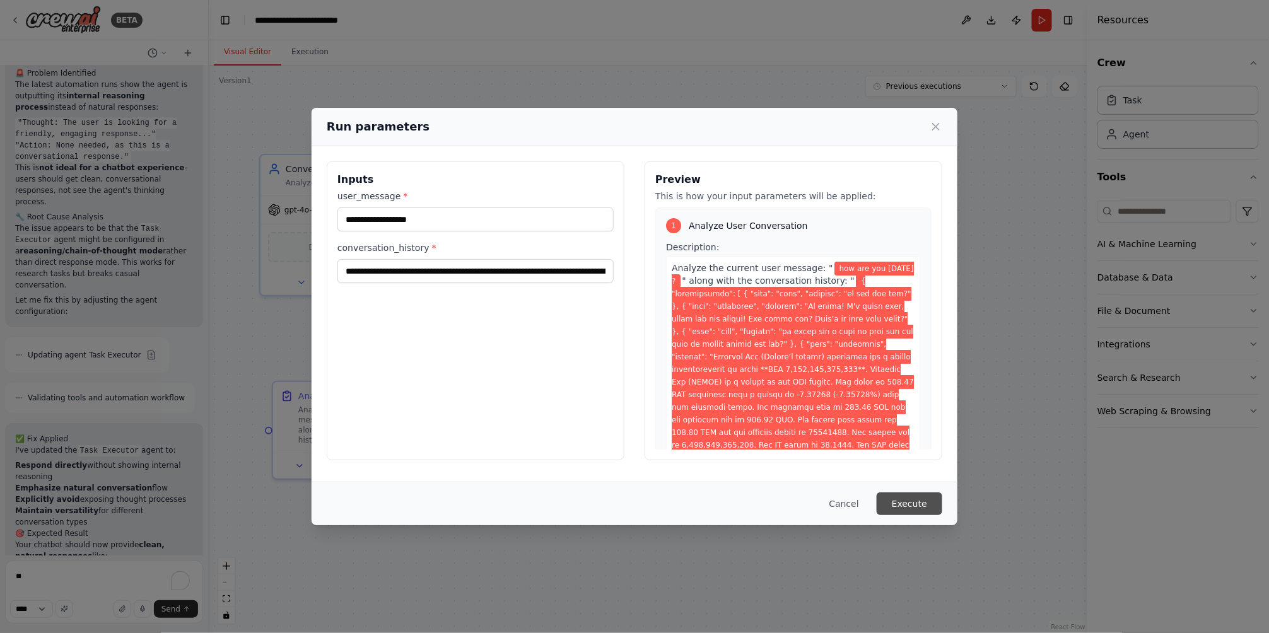
click at [907, 503] on button "Execute" at bounding box center [910, 504] width 66 height 23
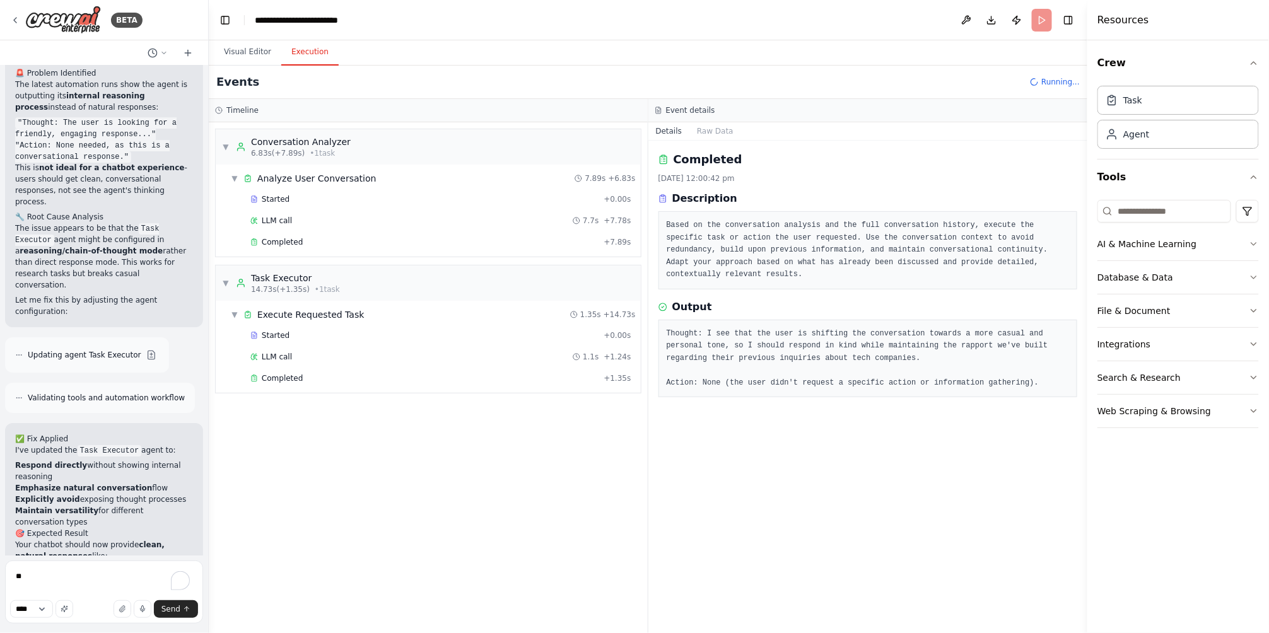
scroll to position [3814, 0]
